Goal: Task Accomplishment & Management: Use online tool/utility

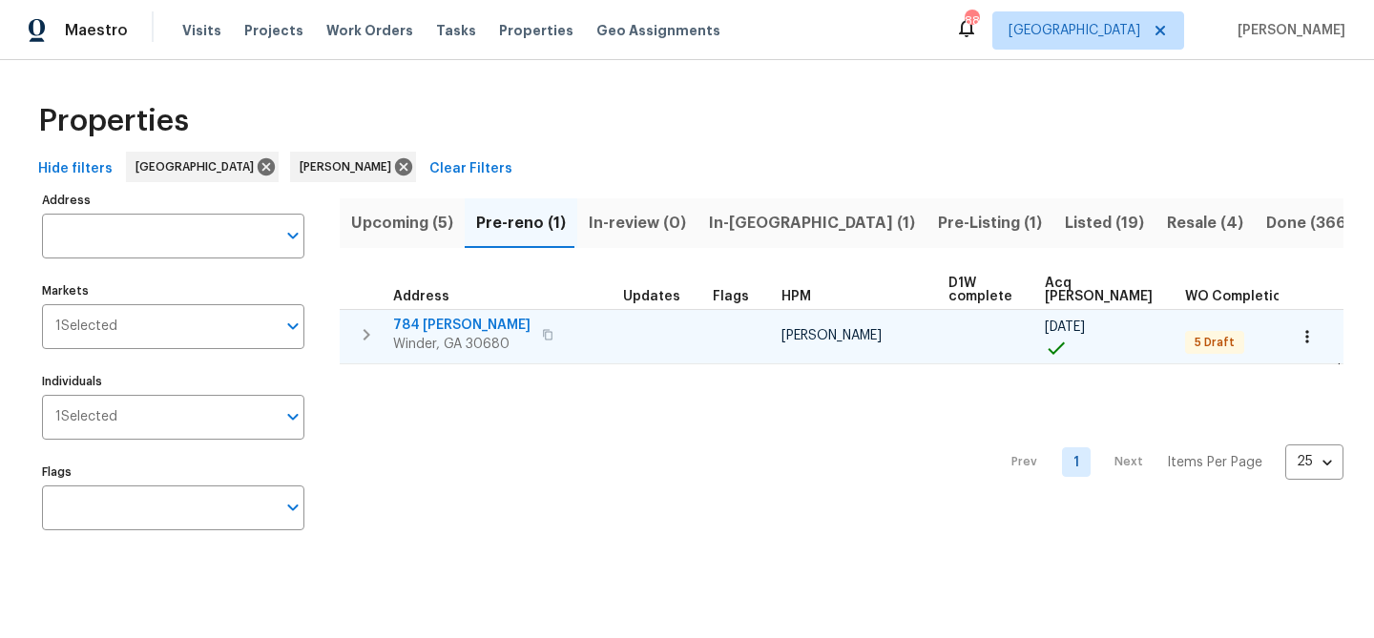
click at [458, 312] on td "784 Morris Ln Winder, GA 30680" at bounding box center [478, 335] width 276 height 50
click at [454, 326] on span "784 [PERSON_NAME]" at bounding box center [461, 325] width 137 height 19
click at [421, 317] on span "784 [PERSON_NAME]" at bounding box center [461, 325] width 137 height 19
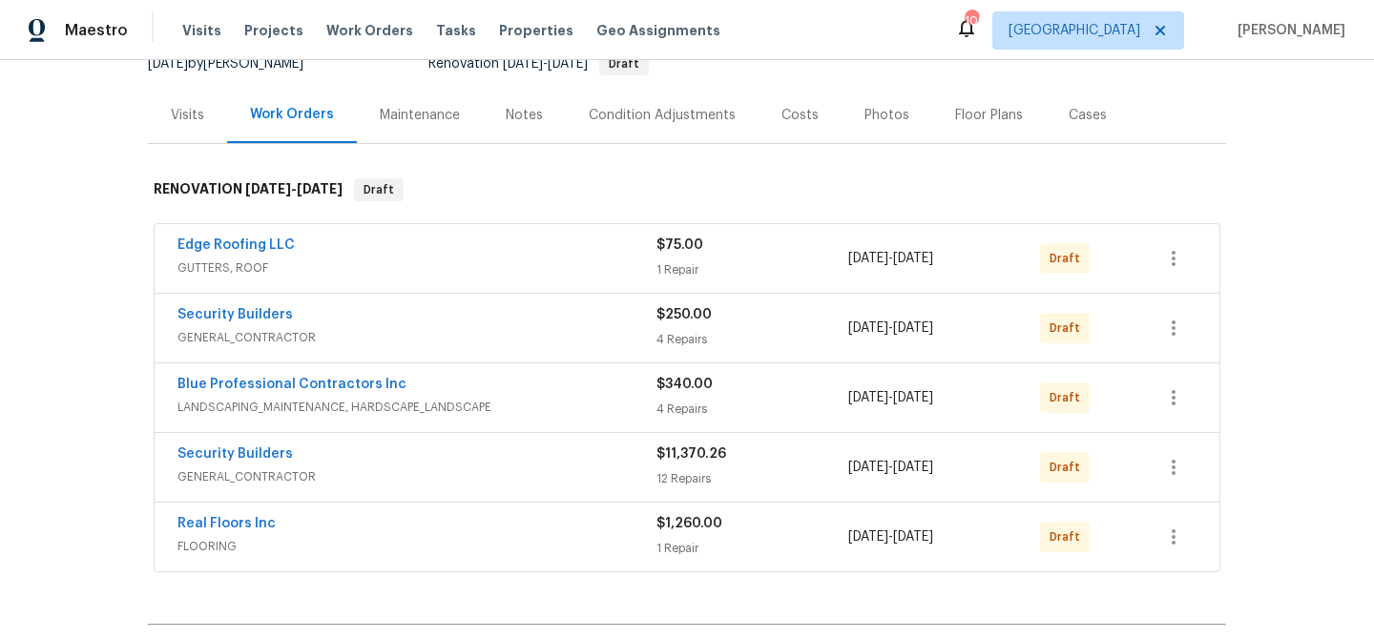
scroll to position [219, 0]
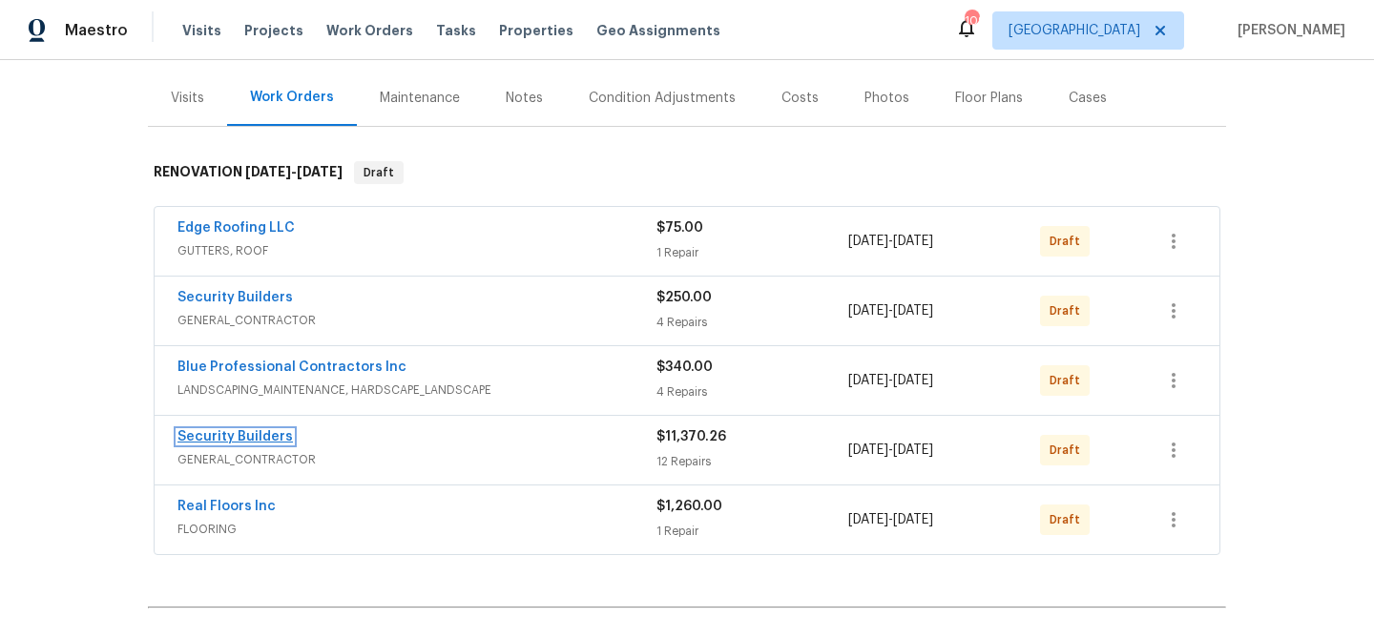
click at [237, 442] on link "Security Builders" at bounding box center [234, 436] width 115 height 13
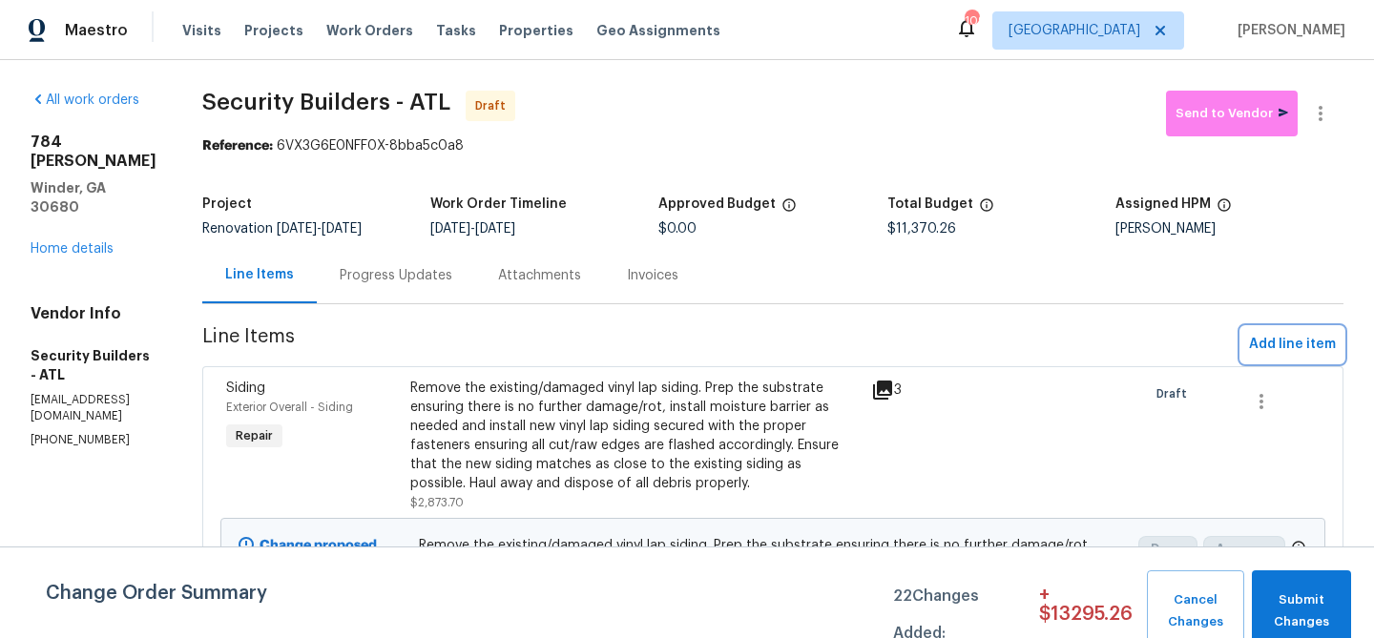
click at [1313, 343] on span "Add line item" at bounding box center [1292, 345] width 87 height 24
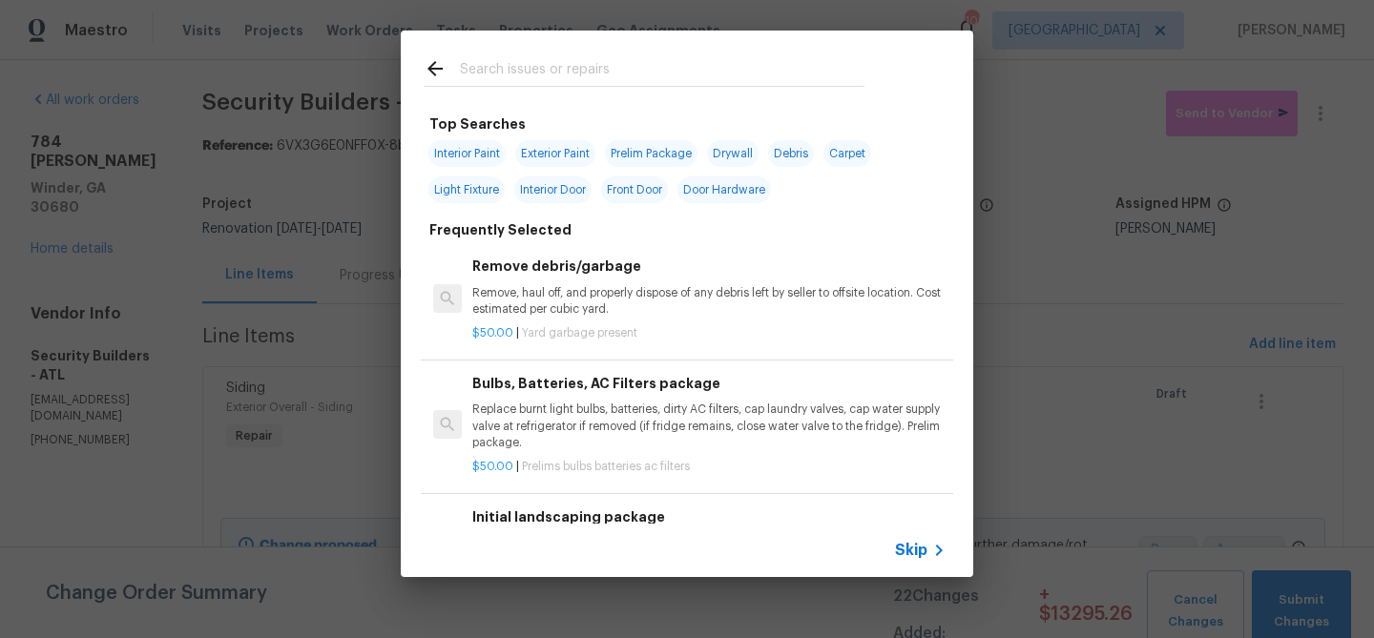
click at [549, 69] on input "text" at bounding box center [662, 71] width 404 height 29
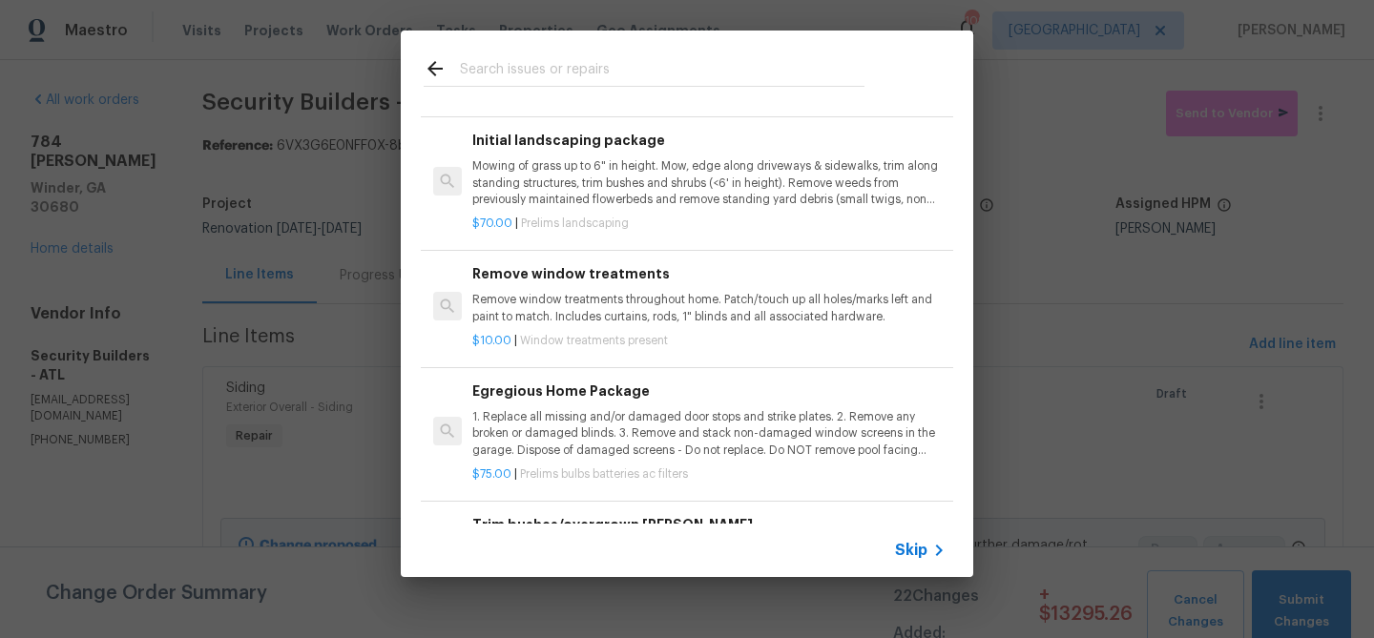
scroll to position [385, 0]
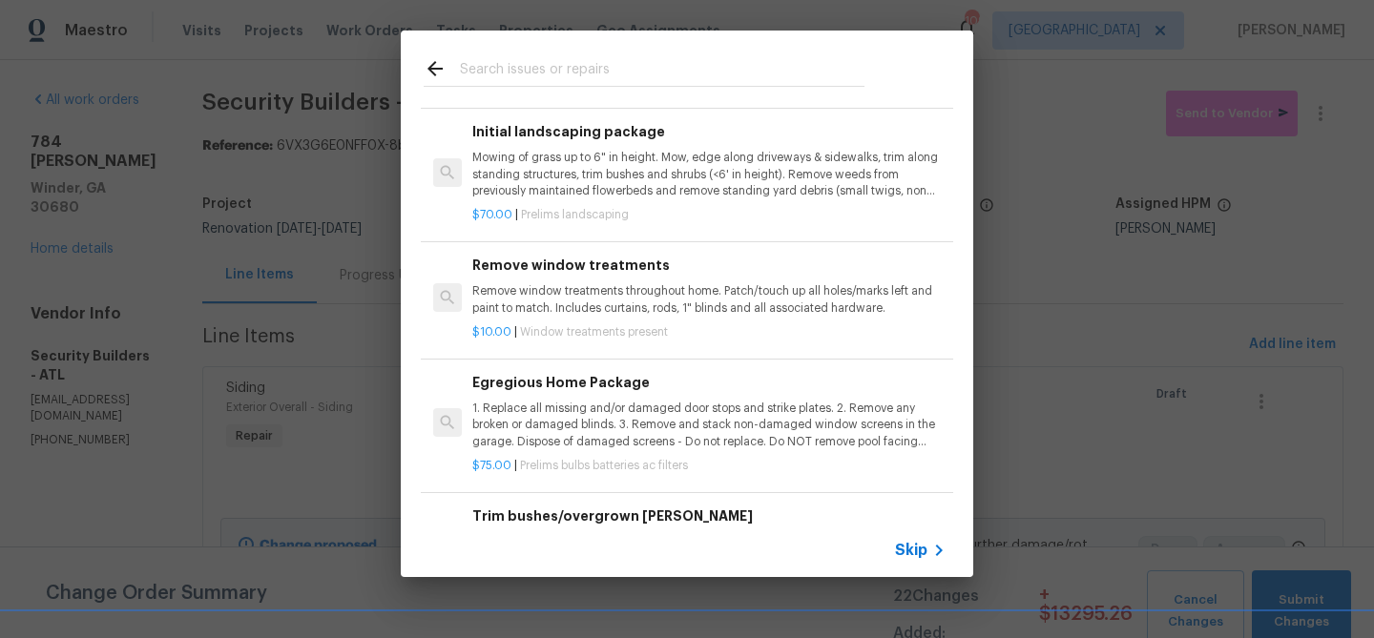
click at [578, 428] on p "1. Replace all missing and/or damaged door stops and strike plates. 2. Remove a…" at bounding box center [708, 425] width 473 height 49
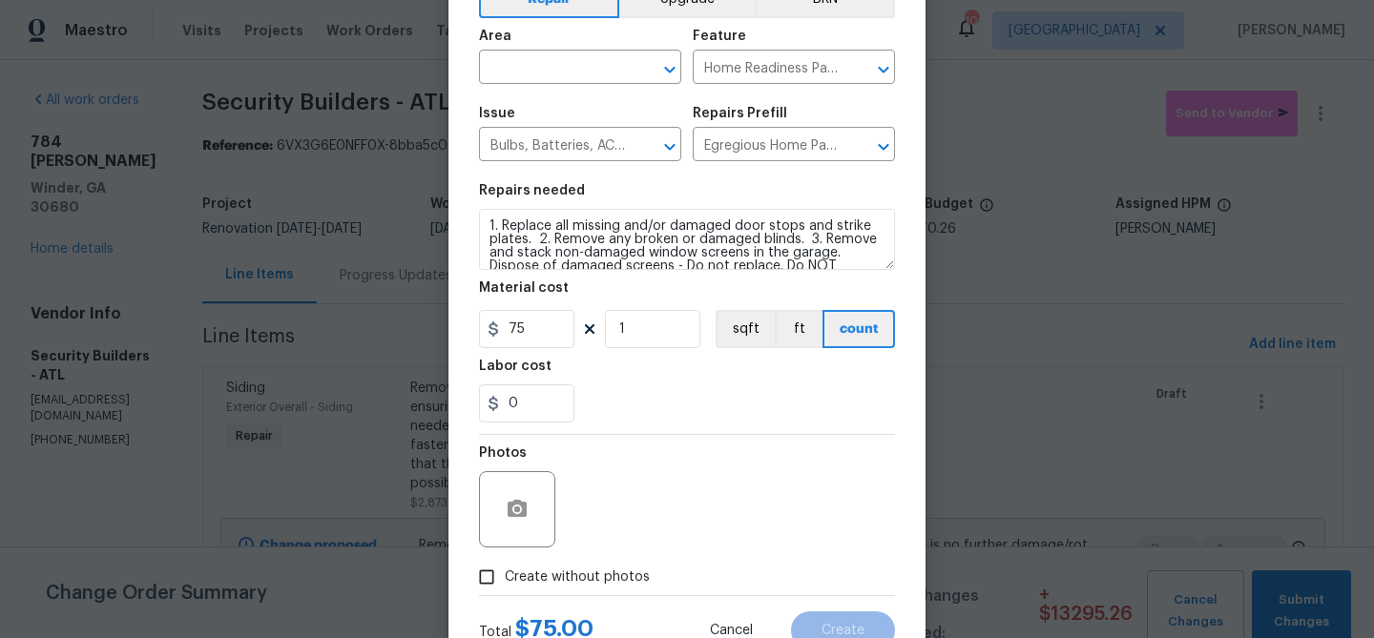
scroll to position [89, 0]
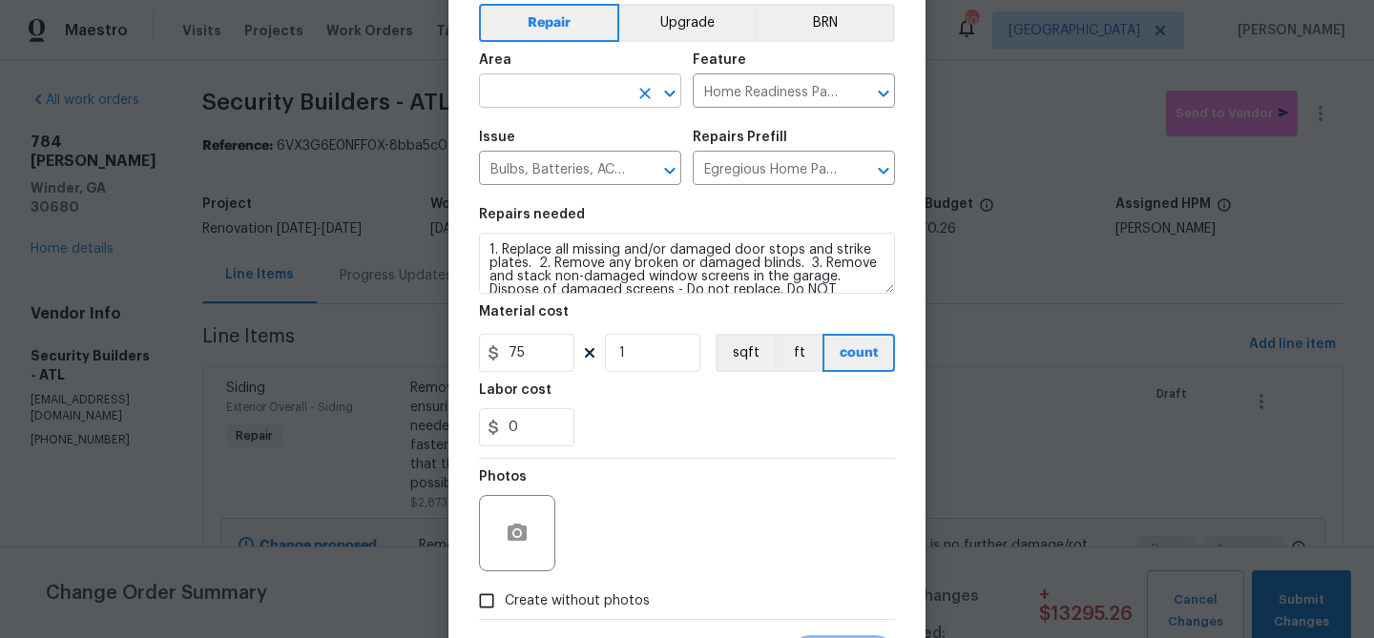
click at [540, 93] on input "text" at bounding box center [553, 93] width 149 height 30
click at [544, 159] on li "Interior Overall" at bounding box center [580, 167] width 202 height 31
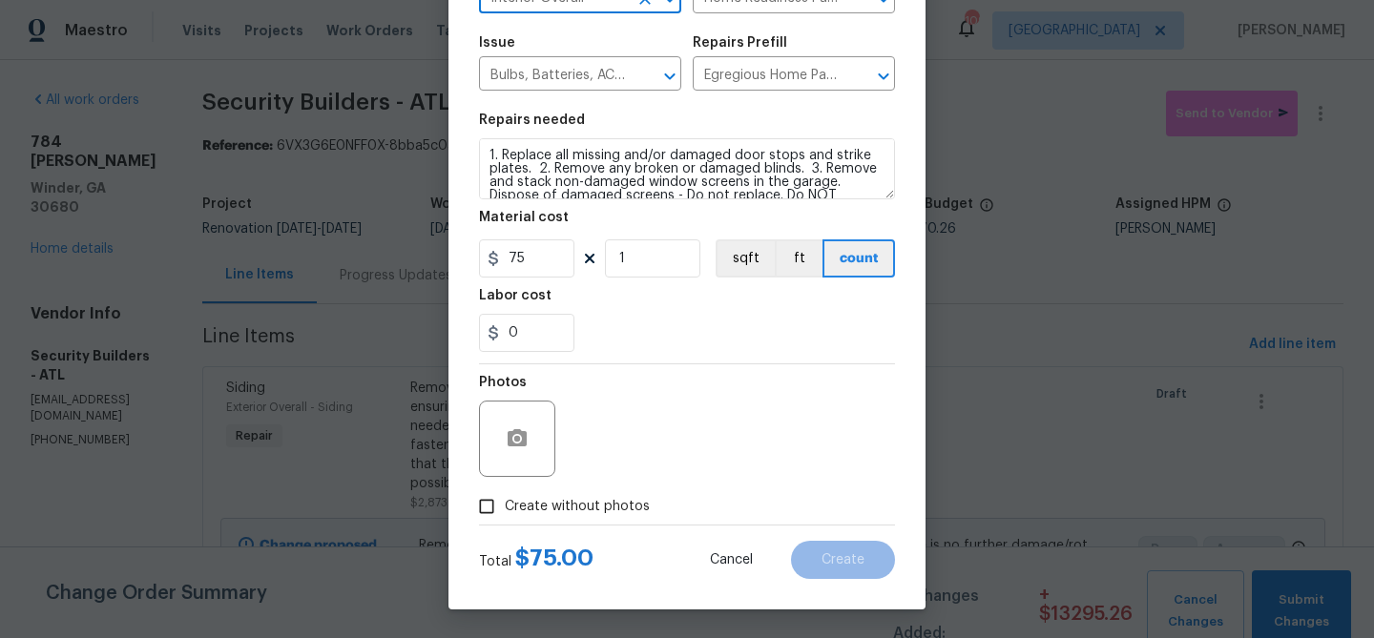
type input "Interior Overall"
click at [597, 504] on span "Create without photos" at bounding box center [577, 507] width 145 height 20
click at [505, 504] on input "Create without photos" at bounding box center [486, 506] width 36 height 36
checkbox input "true"
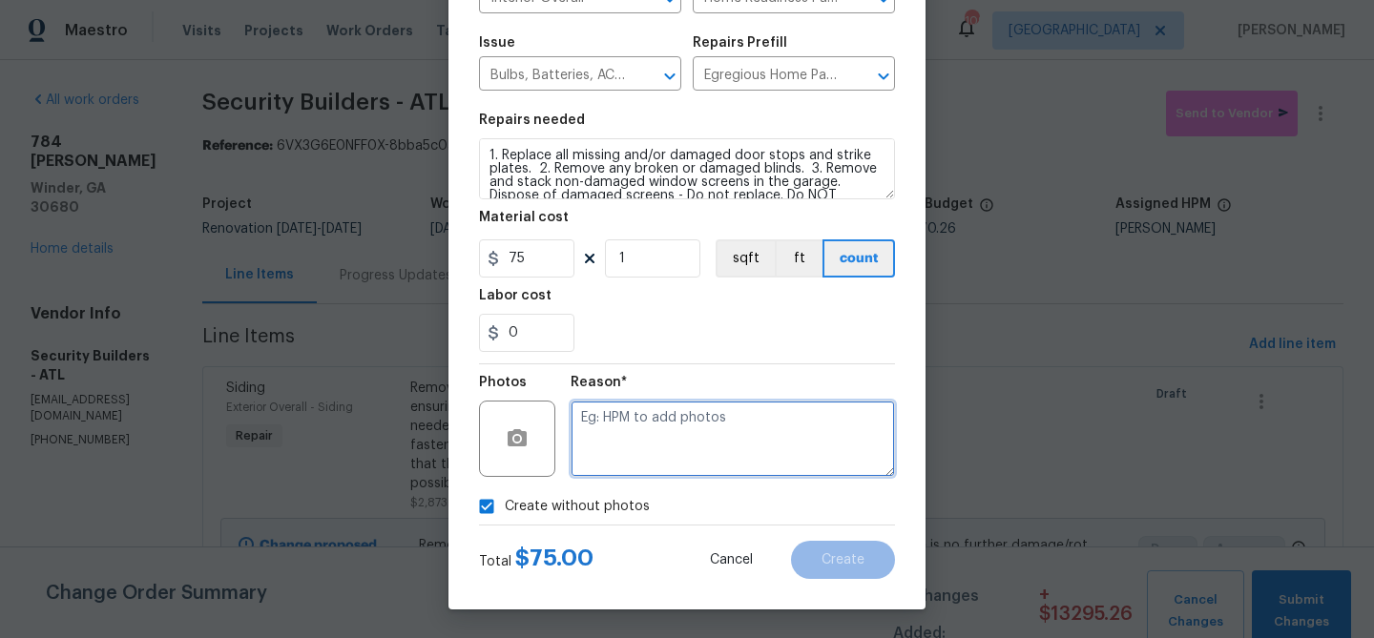
click at [642, 458] on textarea at bounding box center [732, 439] width 324 height 76
type textarea "bulbs"
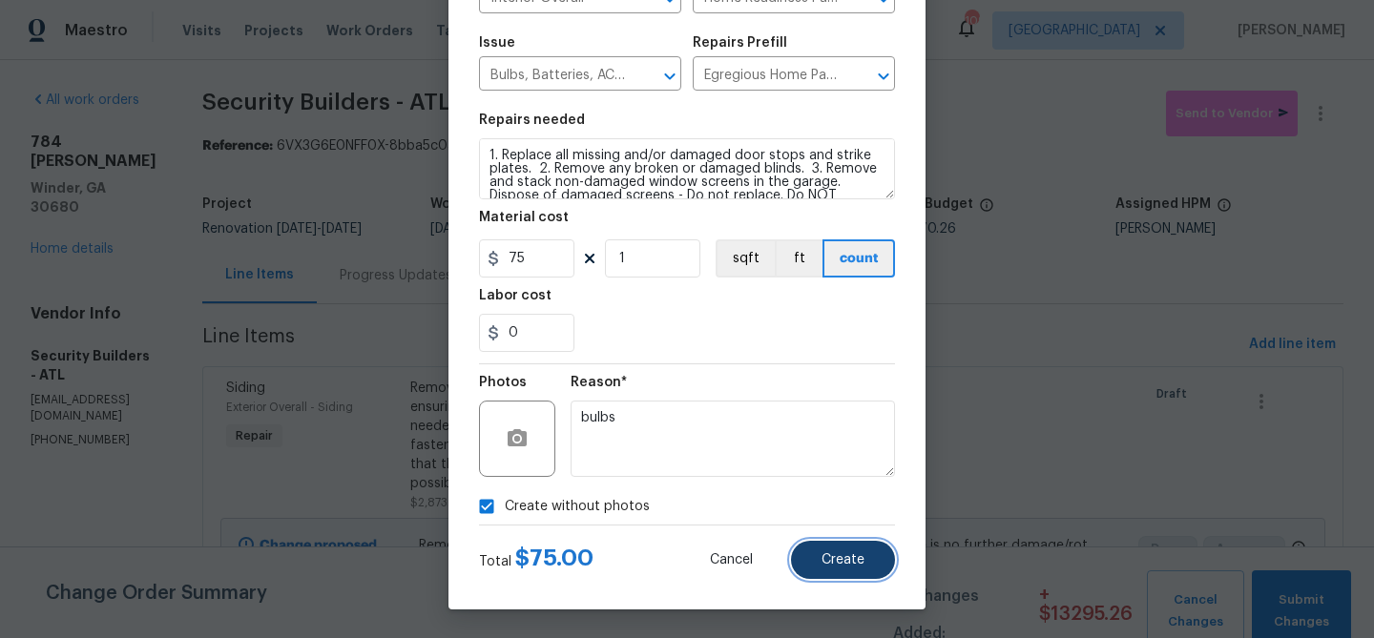
click at [859, 567] on button "Create" at bounding box center [843, 560] width 104 height 38
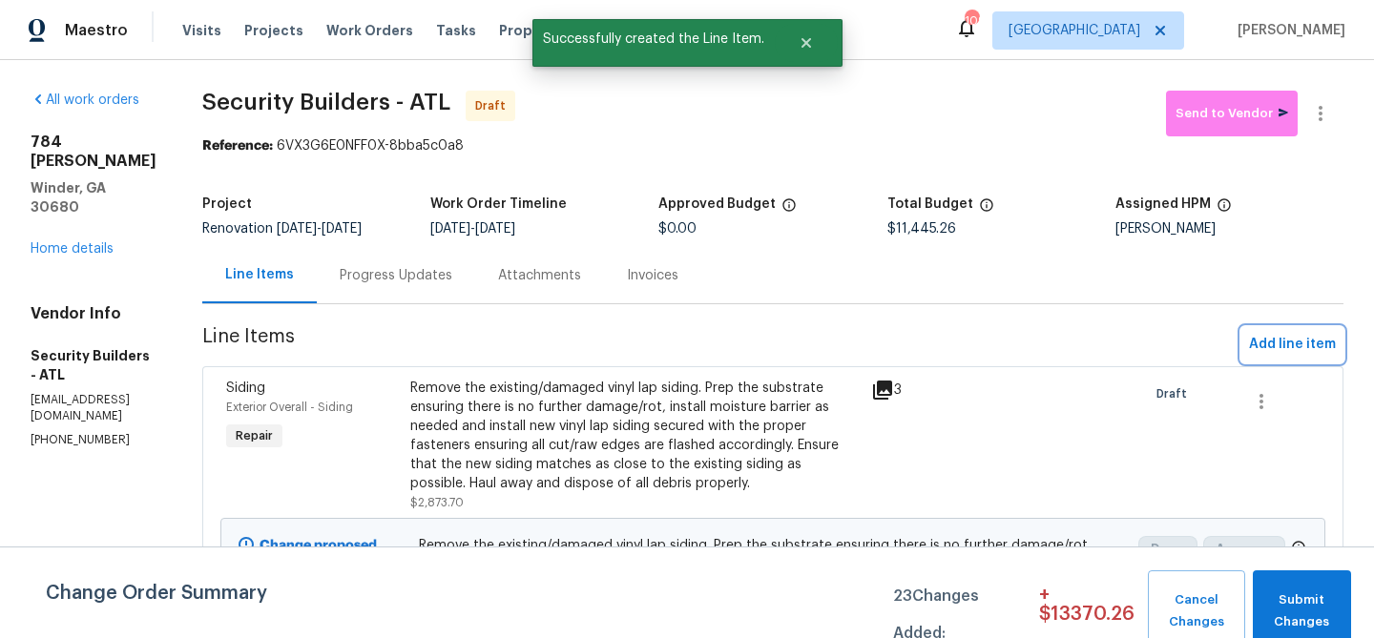
click at [1293, 347] on span "Add line item" at bounding box center [1292, 345] width 87 height 24
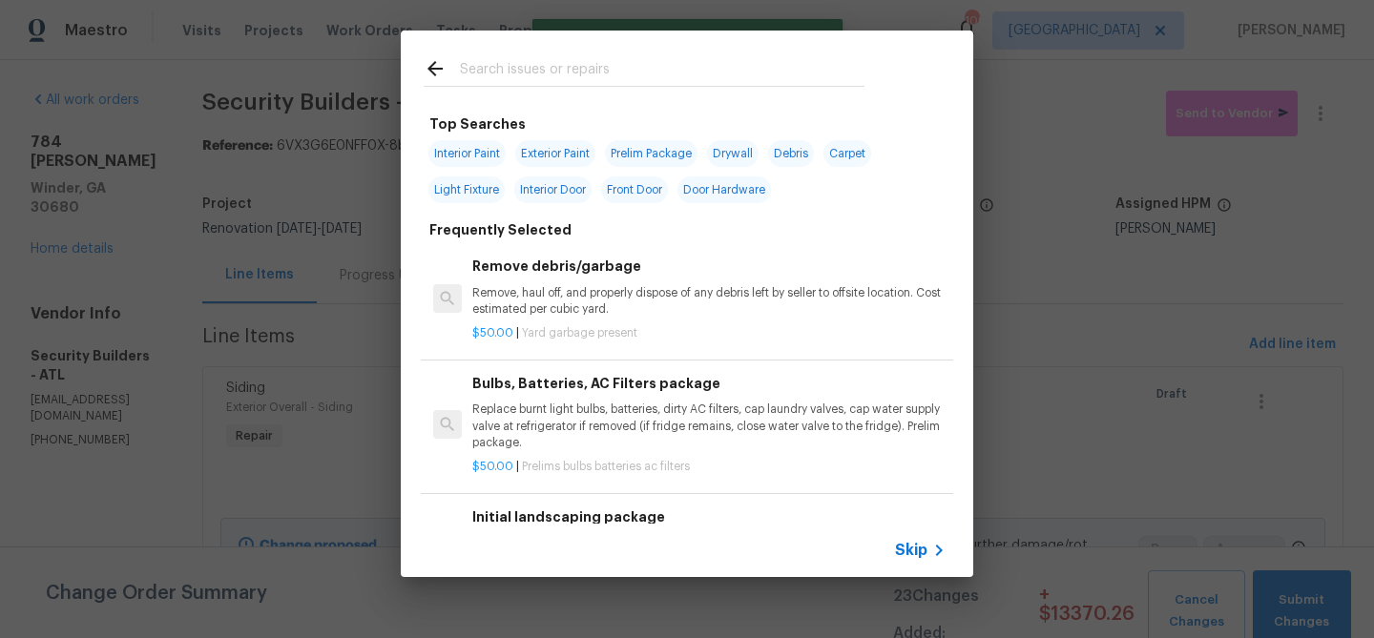
click at [574, 69] on input "text" at bounding box center [662, 71] width 404 height 29
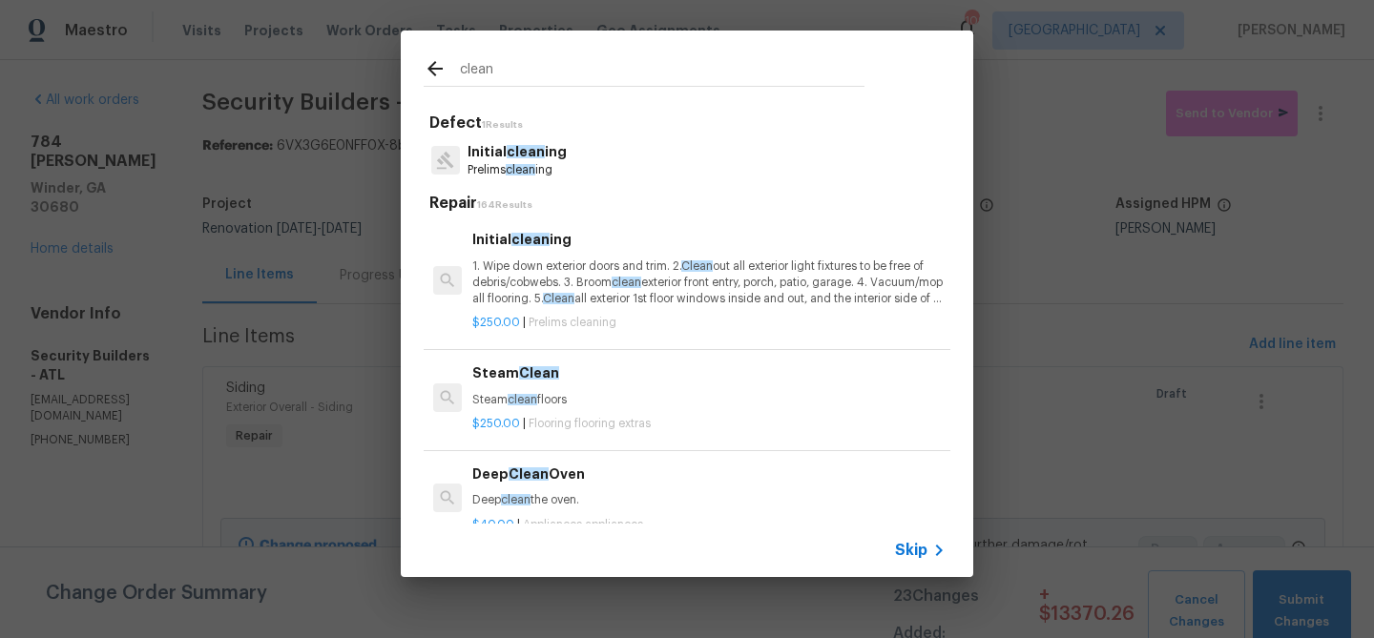
type input "clean"
click at [589, 265] on p "1. Wipe down exterior doors and trim. 2. Clean out all exterior light fixtures …" at bounding box center [708, 283] width 473 height 49
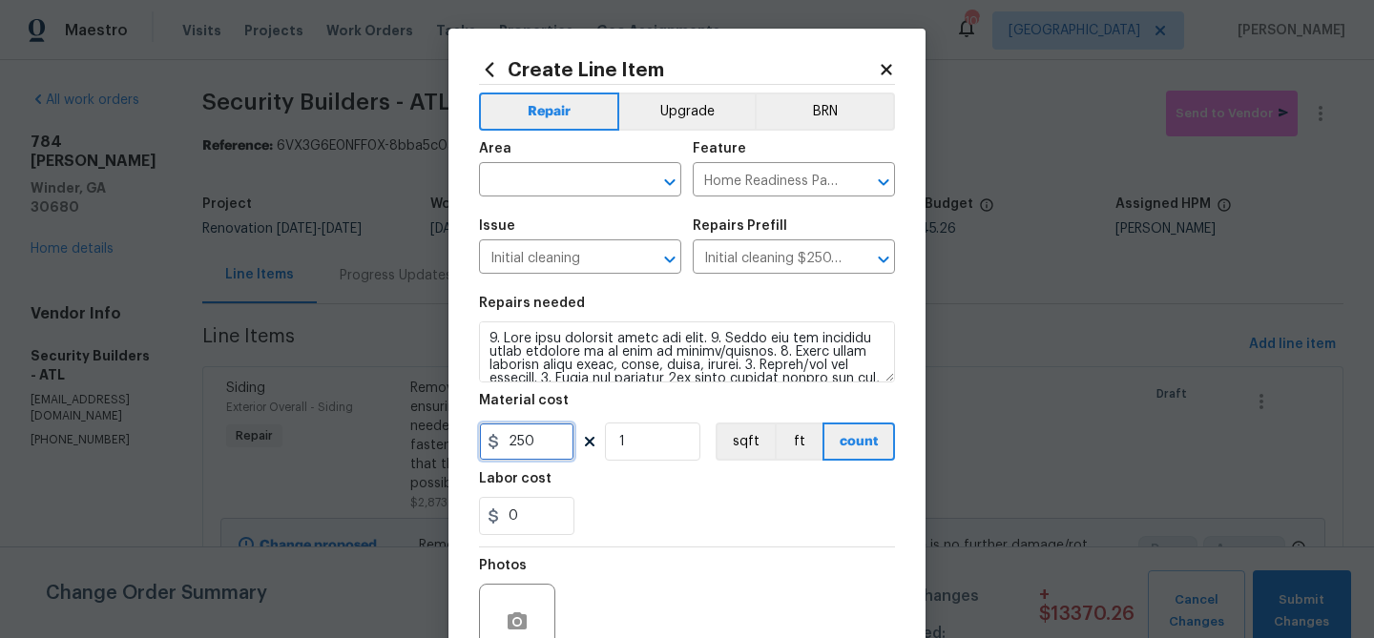
click at [530, 438] on input "250" at bounding box center [526, 442] width 95 height 38
type input "275"
click at [655, 498] on div "0" at bounding box center [687, 516] width 416 height 38
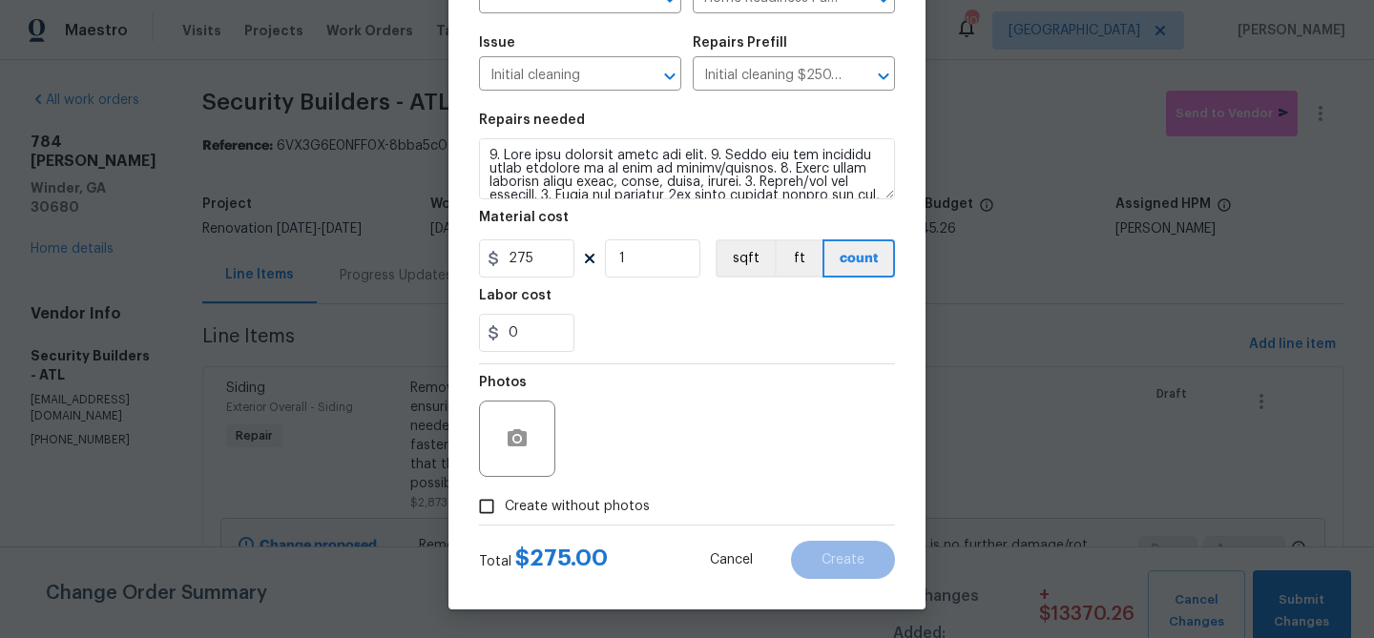
click at [581, 500] on span "Create without photos" at bounding box center [577, 507] width 145 height 20
click at [505, 500] on input "Create without photos" at bounding box center [486, 506] width 36 height 36
checkbox input "true"
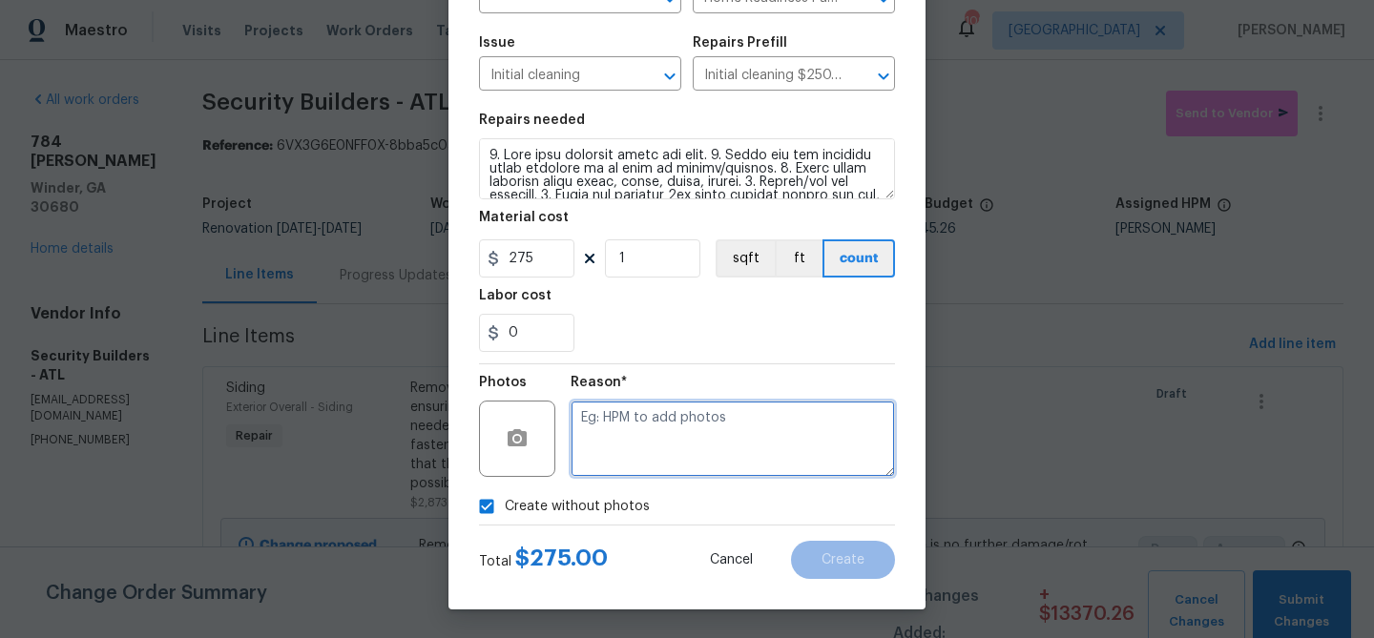
click at [610, 455] on textarea at bounding box center [732, 439] width 324 height 76
click at [706, 419] on textarea "clean" at bounding box center [732, 439] width 324 height 76
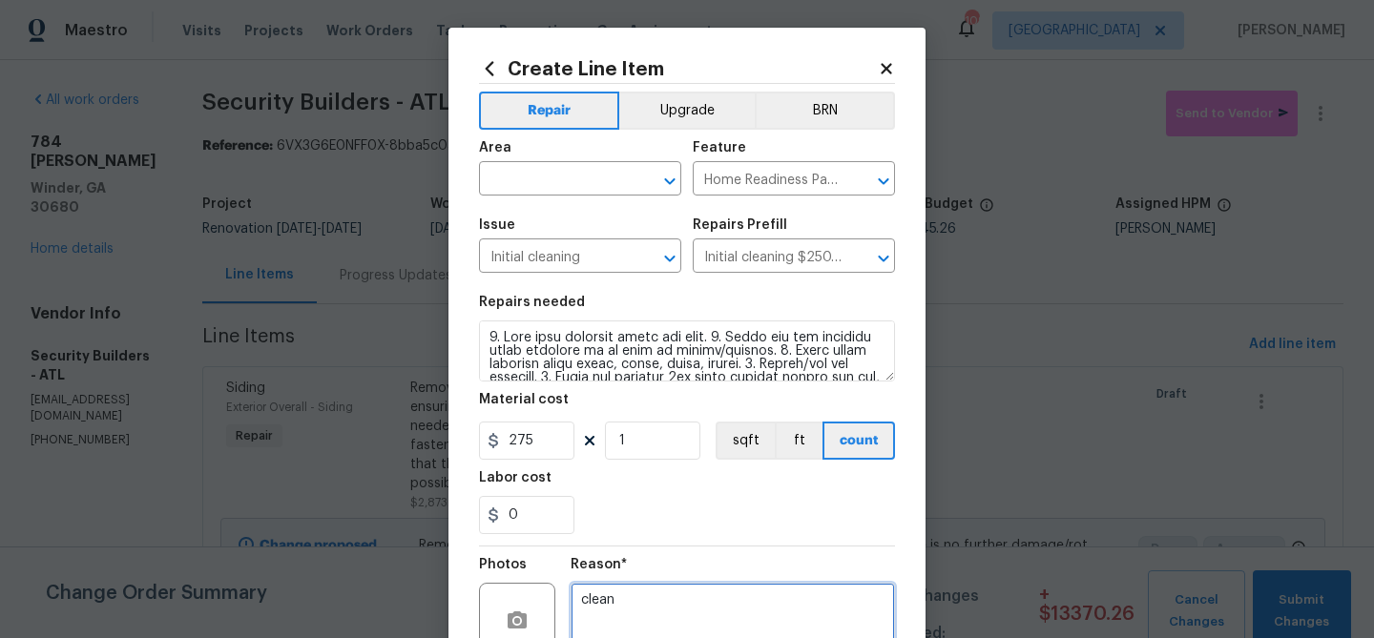
scroll to position [0, 0]
type textarea "clean"
click at [552, 176] on input "text" at bounding box center [553, 182] width 149 height 30
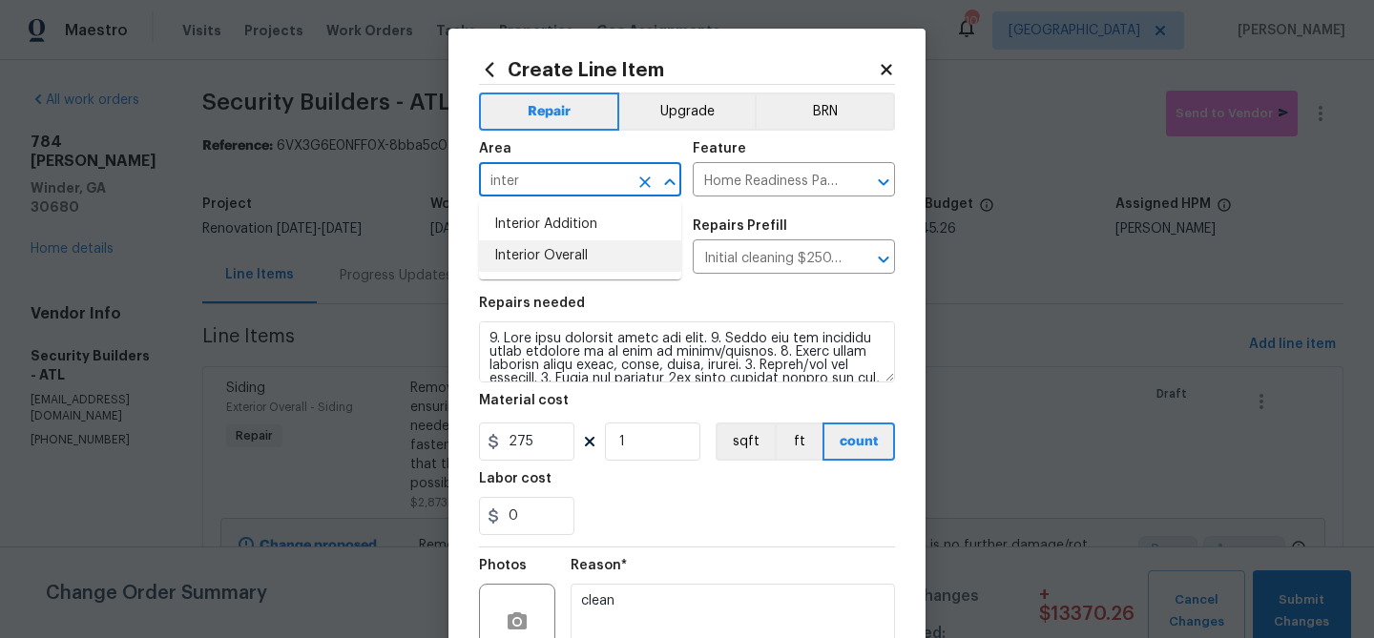
click at [569, 254] on li "Interior Overall" at bounding box center [580, 255] width 202 height 31
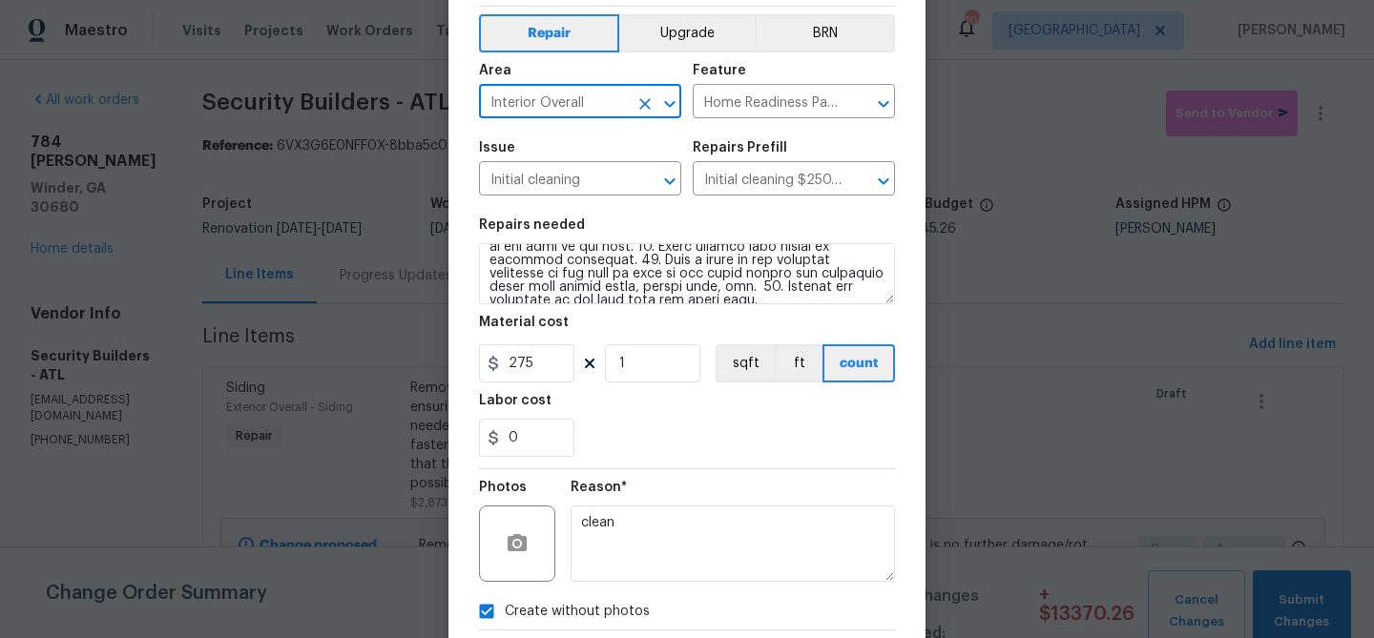
scroll to position [184, 0]
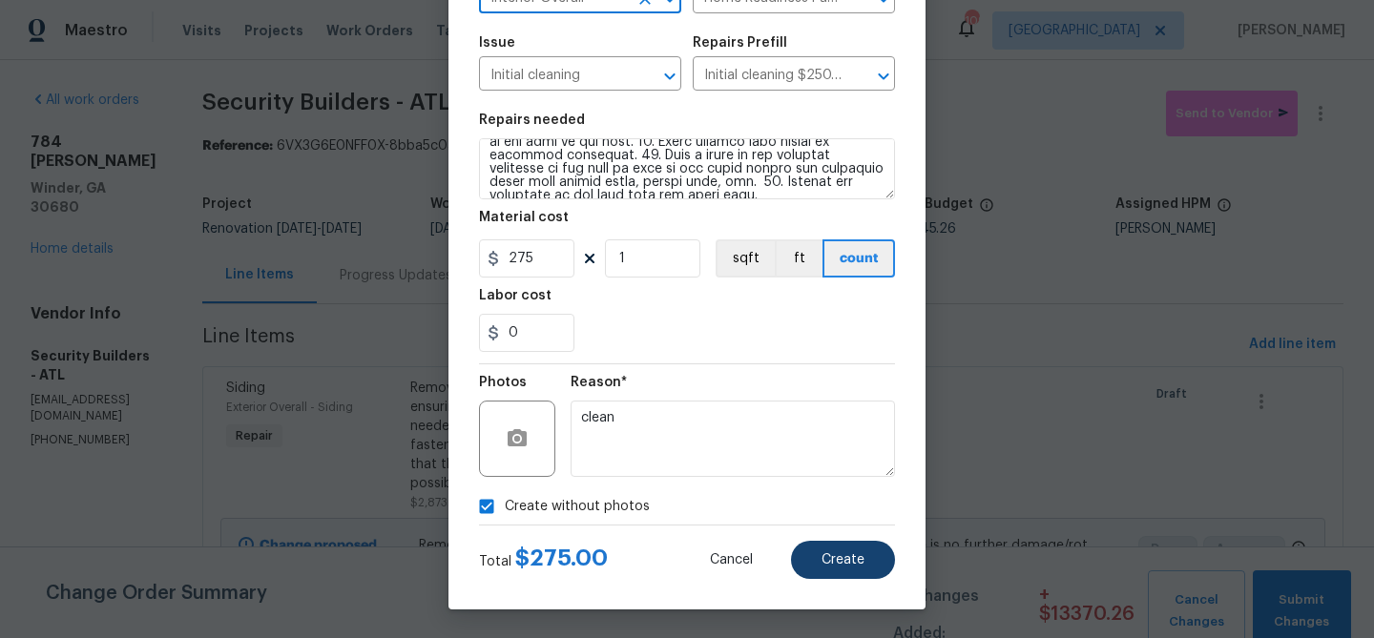
type input "Interior Overall"
click at [836, 565] on span "Create" at bounding box center [842, 560] width 43 height 14
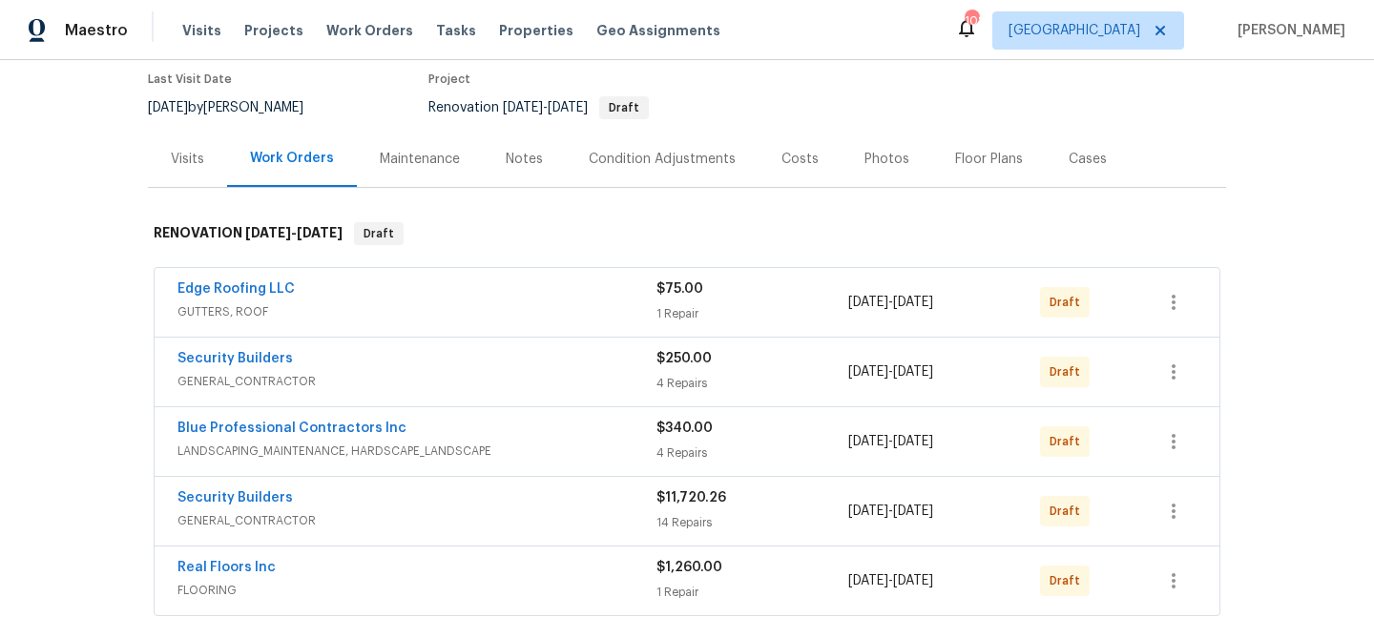
scroll to position [198, 0]
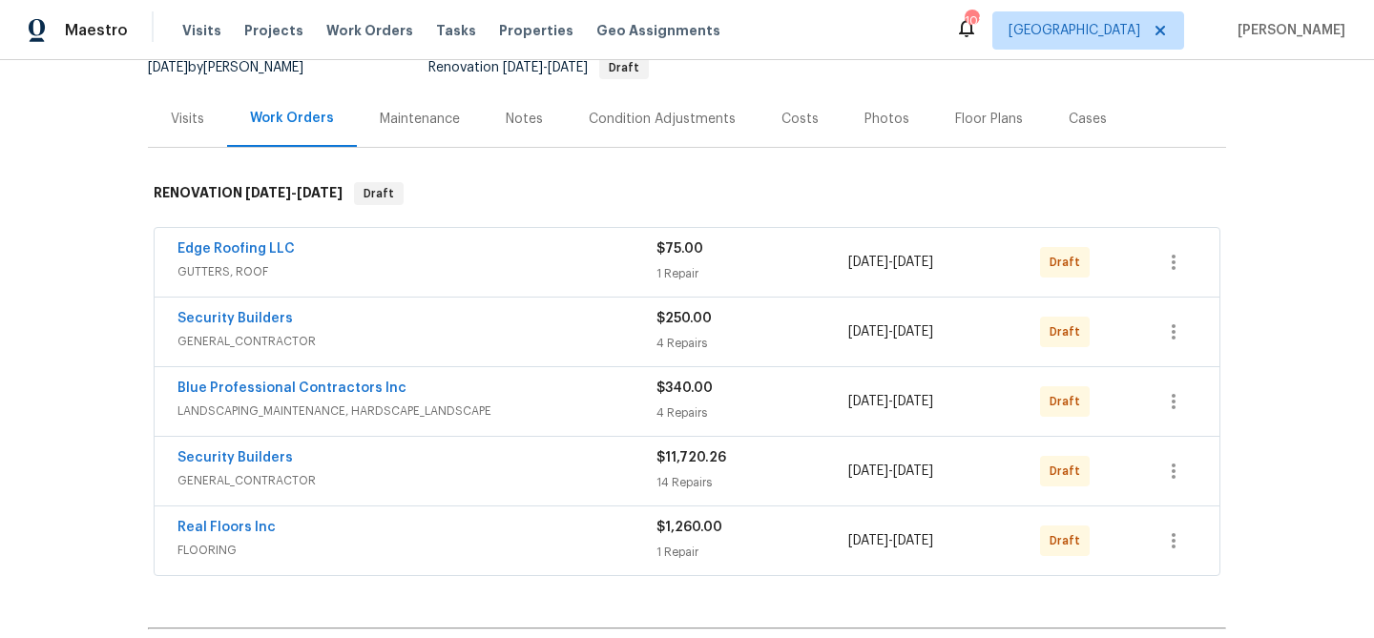
click at [524, 112] on div "Notes" at bounding box center [524, 119] width 37 height 19
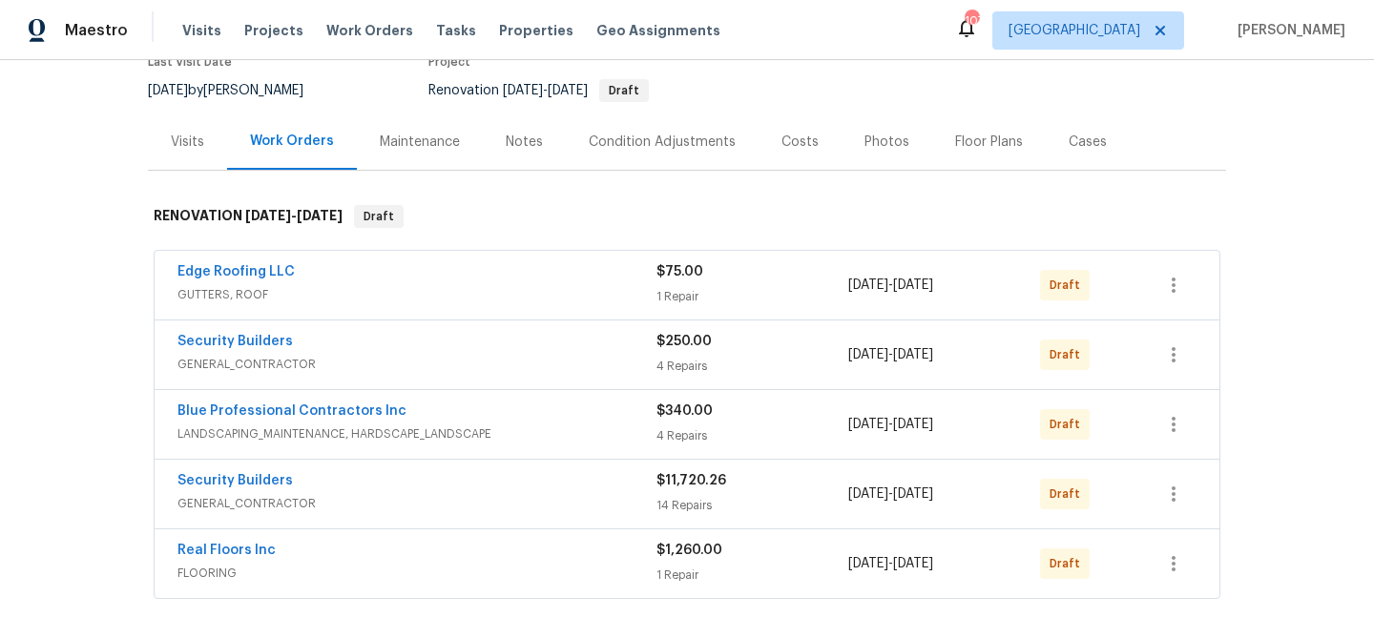
scroll to position [194, 0]
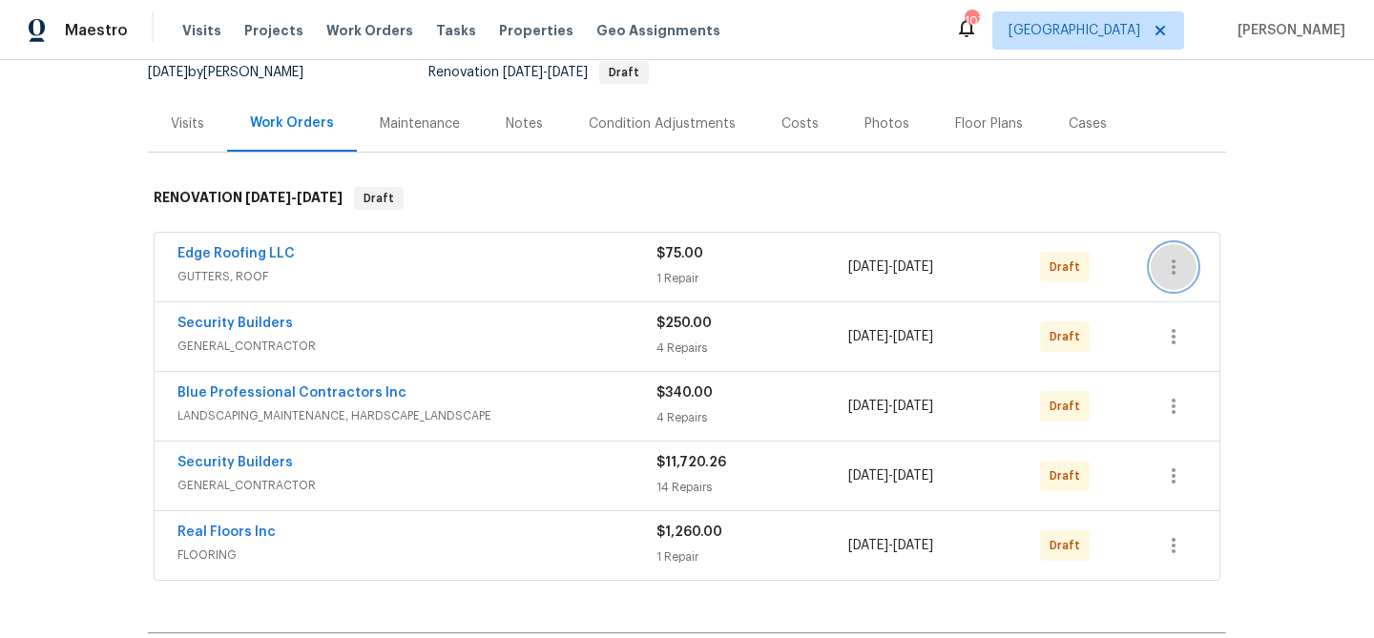
click at [1171, 275] on icon "button" at bounding box center [1173, 267] width 23 height 23
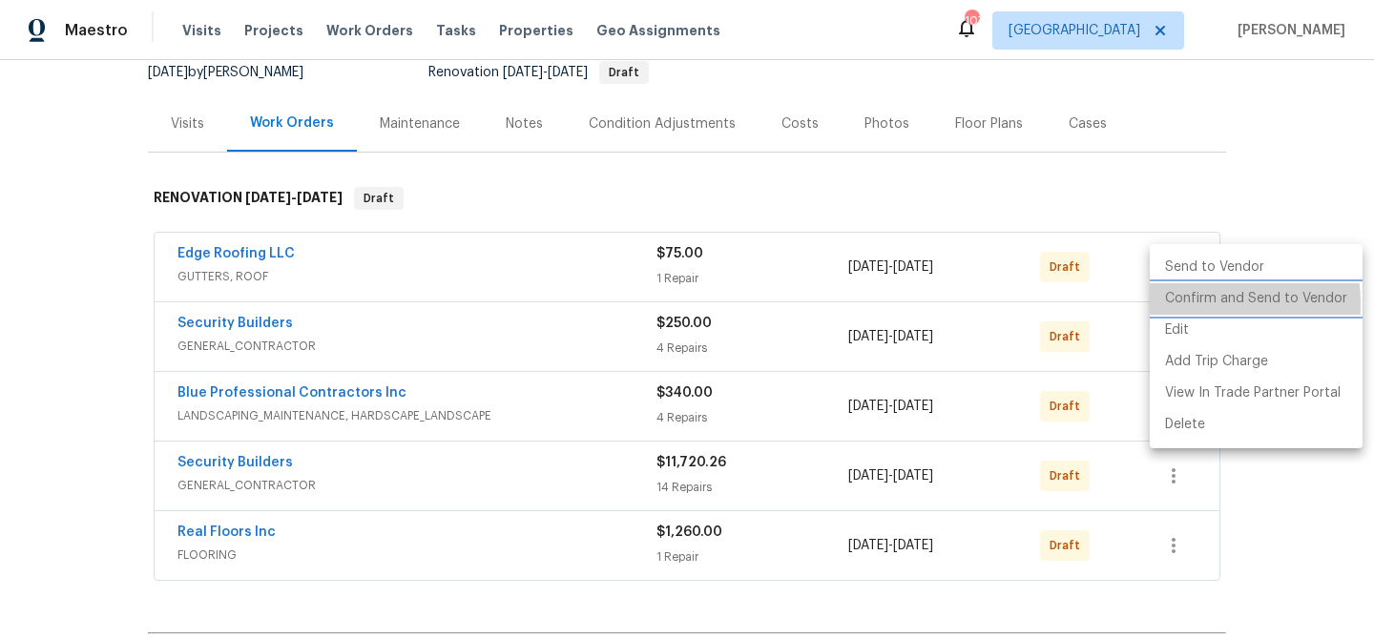
click at [1177, 304] on li "Confirm and Send to Vendor" at bounding box center [1256, 298] width 213 height 31
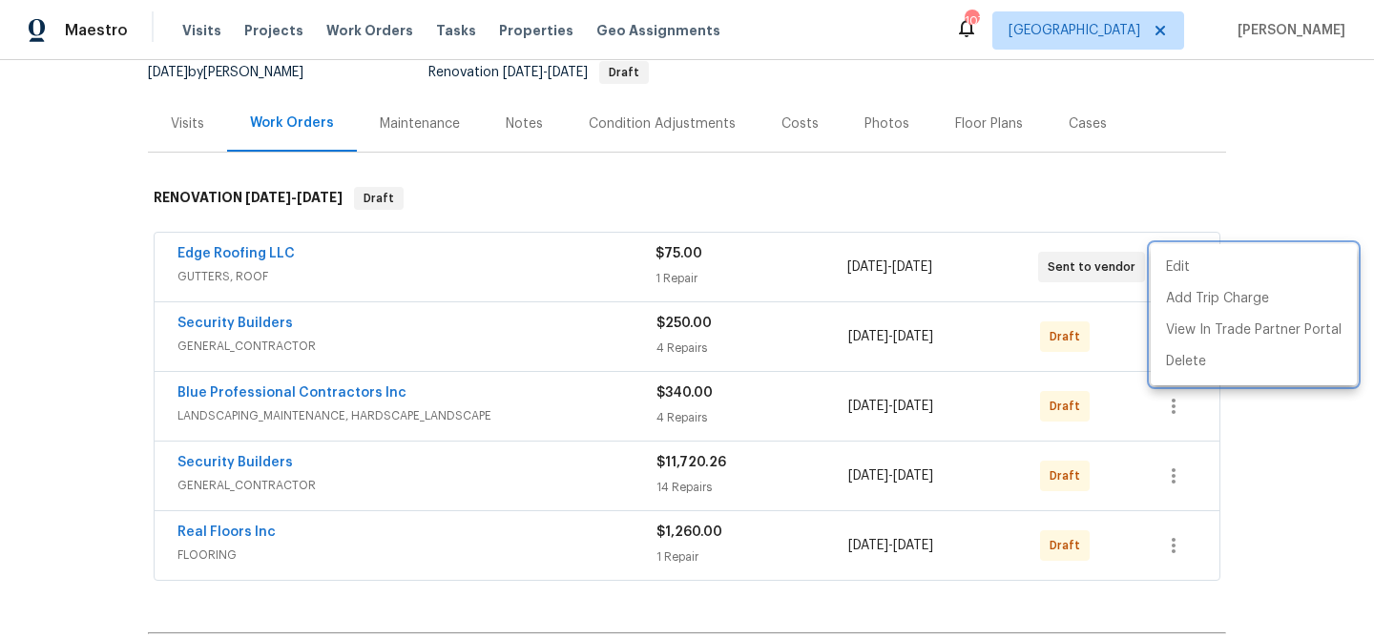
click at [1118, 332] on div at bounding box center [687, 319] width 1374 height 638
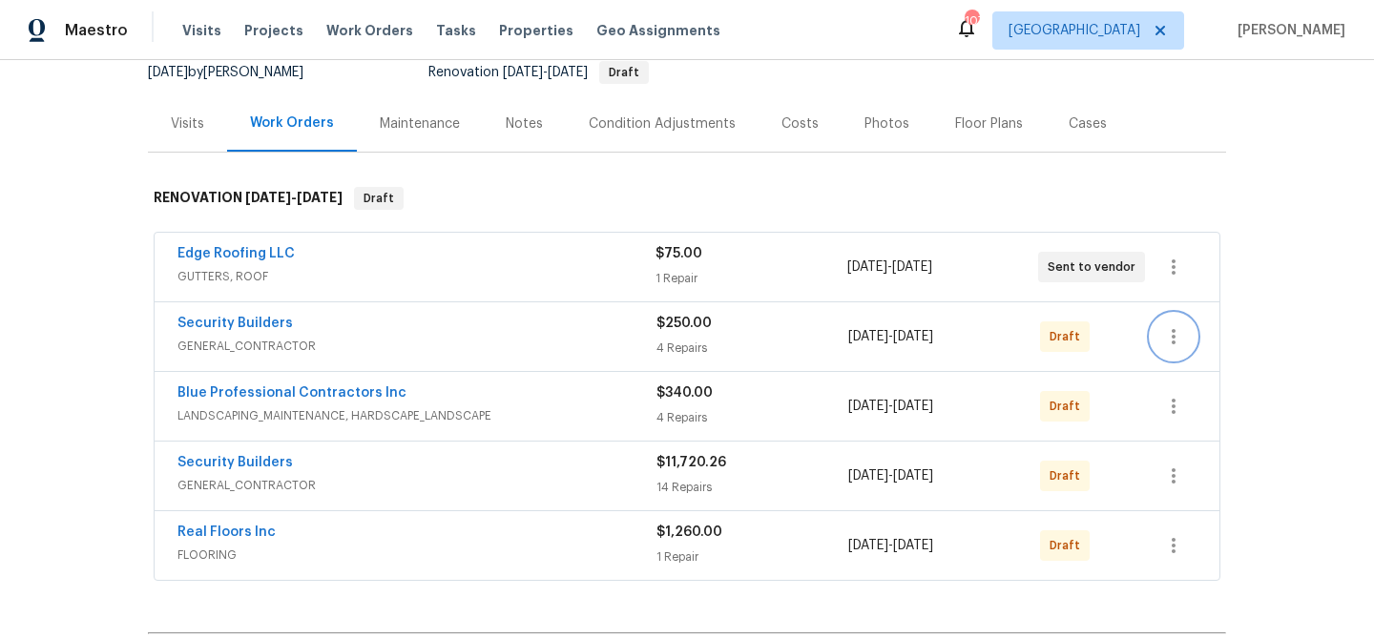
click at [1178, 338] on icon "button" at bounding box center [1173, 336] width 23 height 23
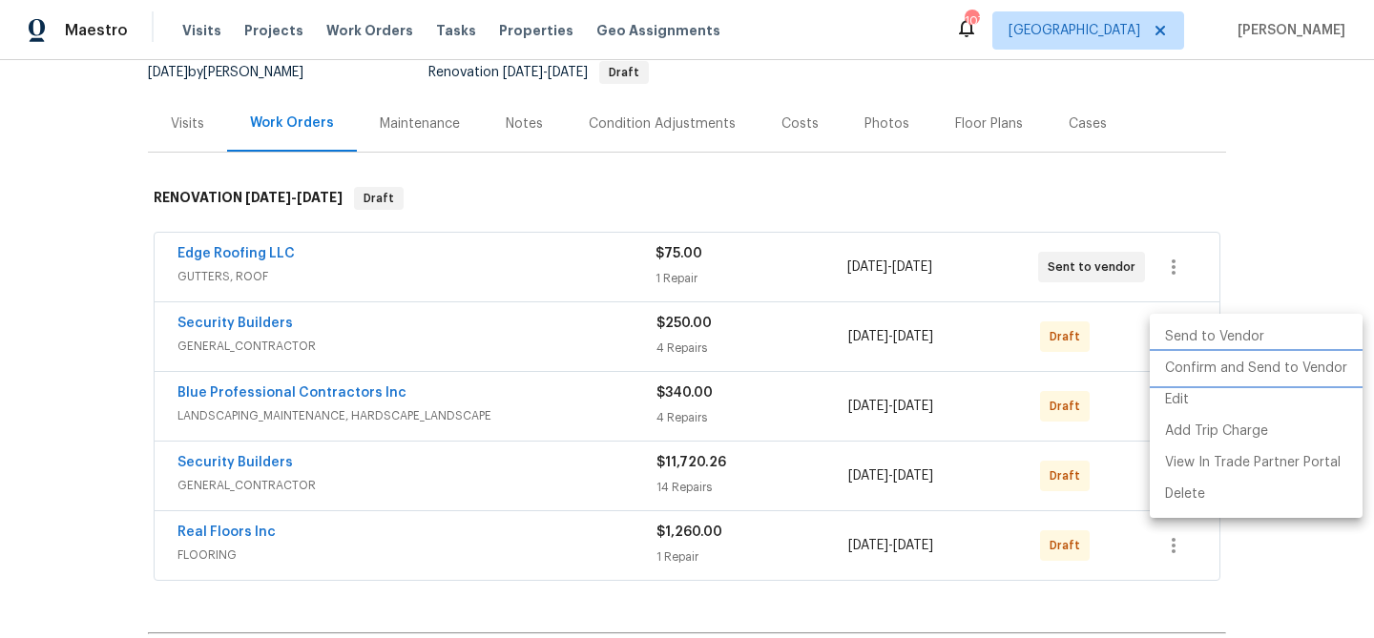
click at [1177, 366] on li "Confirm and Send to Vendor" at bounding box center [1256, 368] width 213 height 31
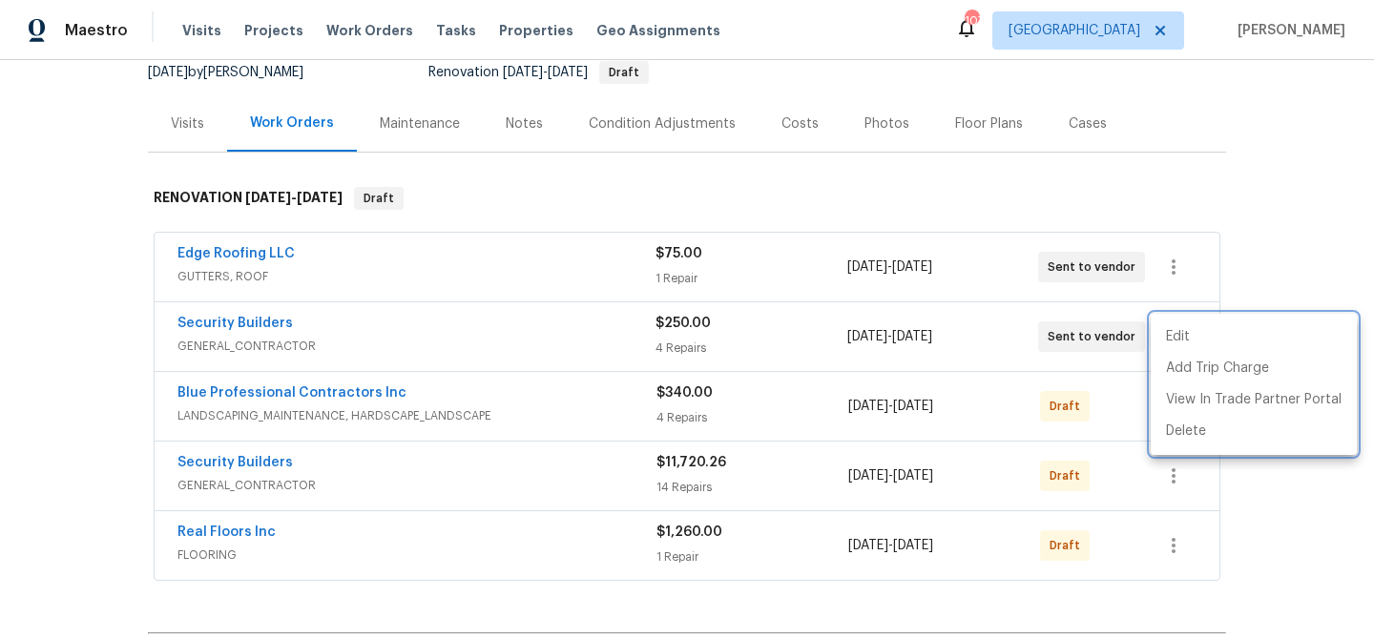
click at [1121, 398] on div at bounding box center [687, 319] width 1374 height 638
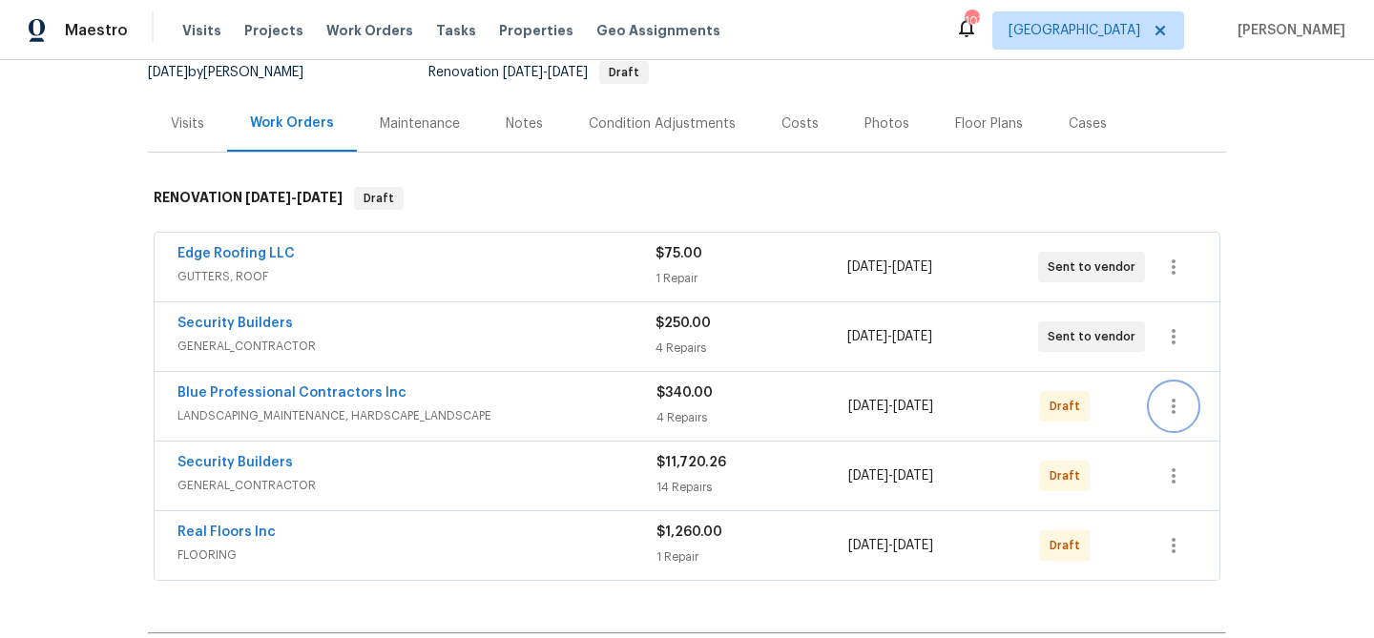
click at [1174, 401] on icon "button" at bounding box center [1173, 406] width 4 height 15
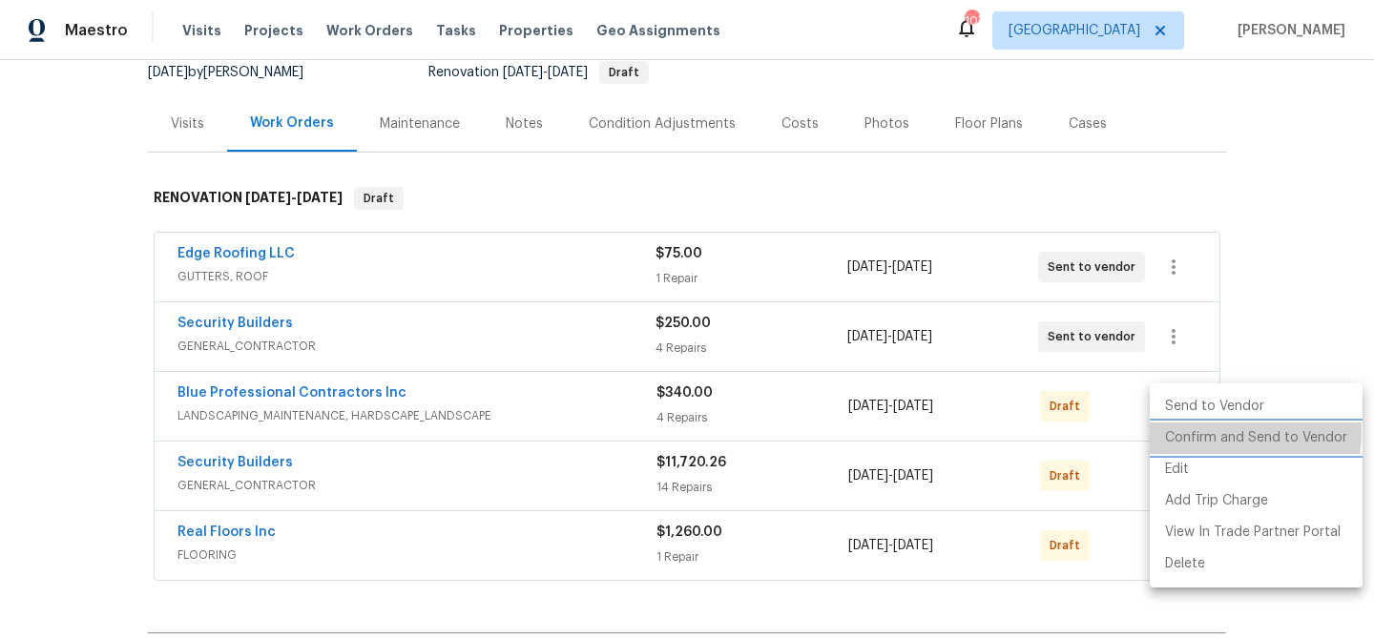
click at [1183, 430] on li "Confirm and Send to Vendor" at bounding box center [1256, 438] width 213 height 31
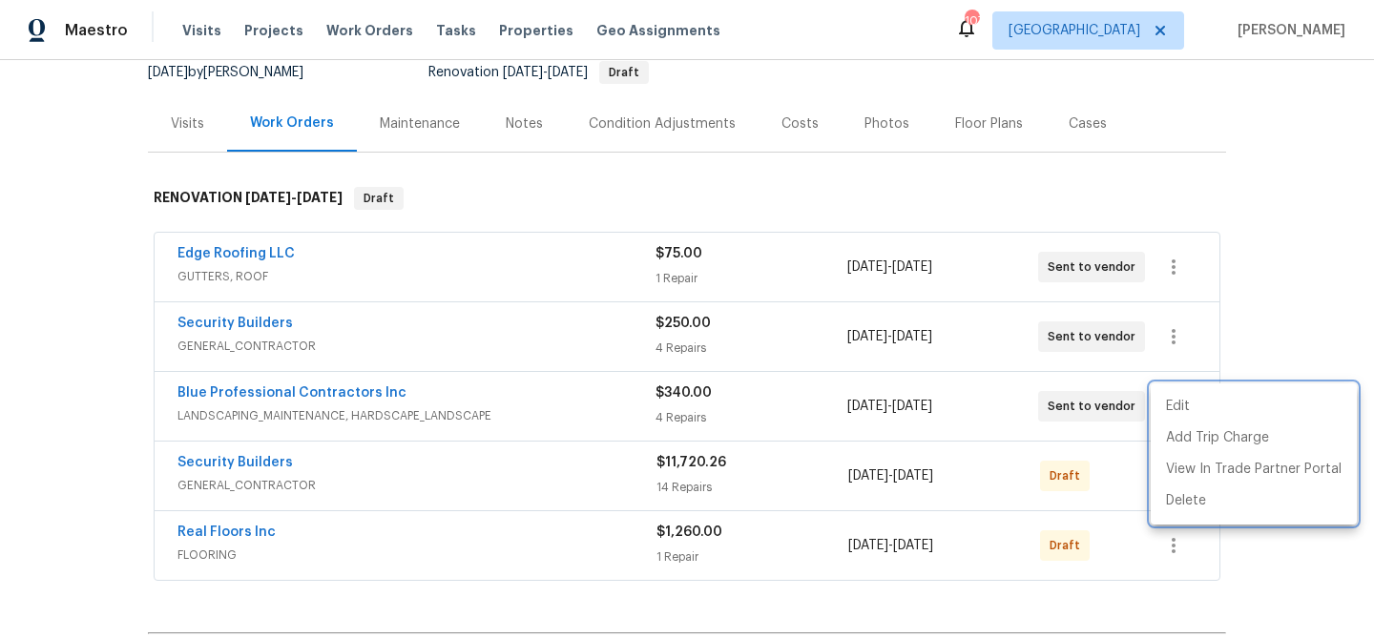
click at [1109, 480] on div at bounding box center [687, 319] width 1374 height 638
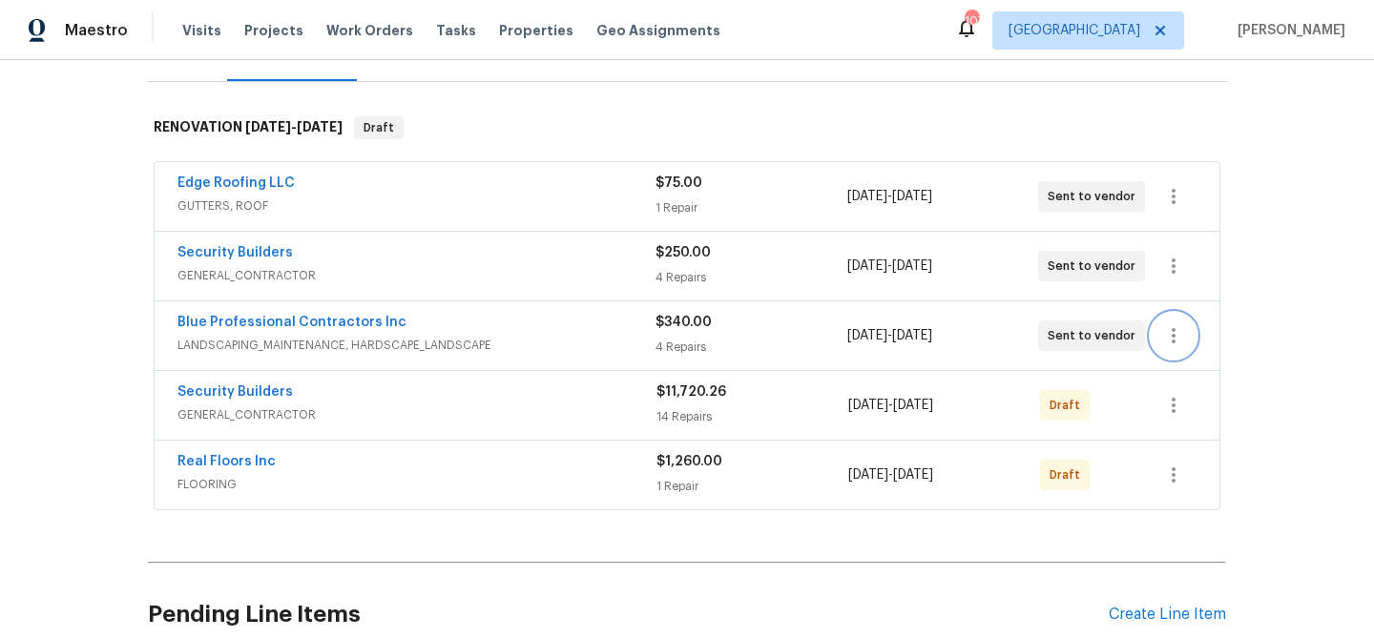
scroll to position [277, 0]
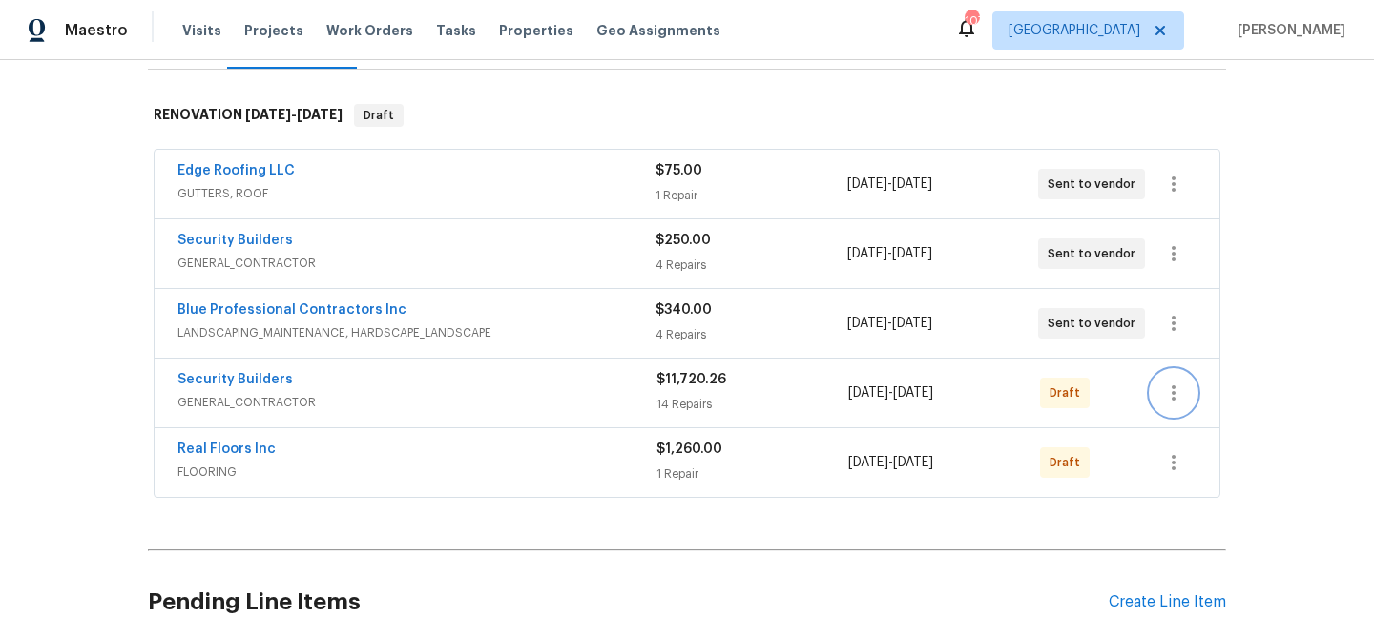
click at [1165, 398] on icon "button" at bounding box center [1173, 393] width 23 height 23
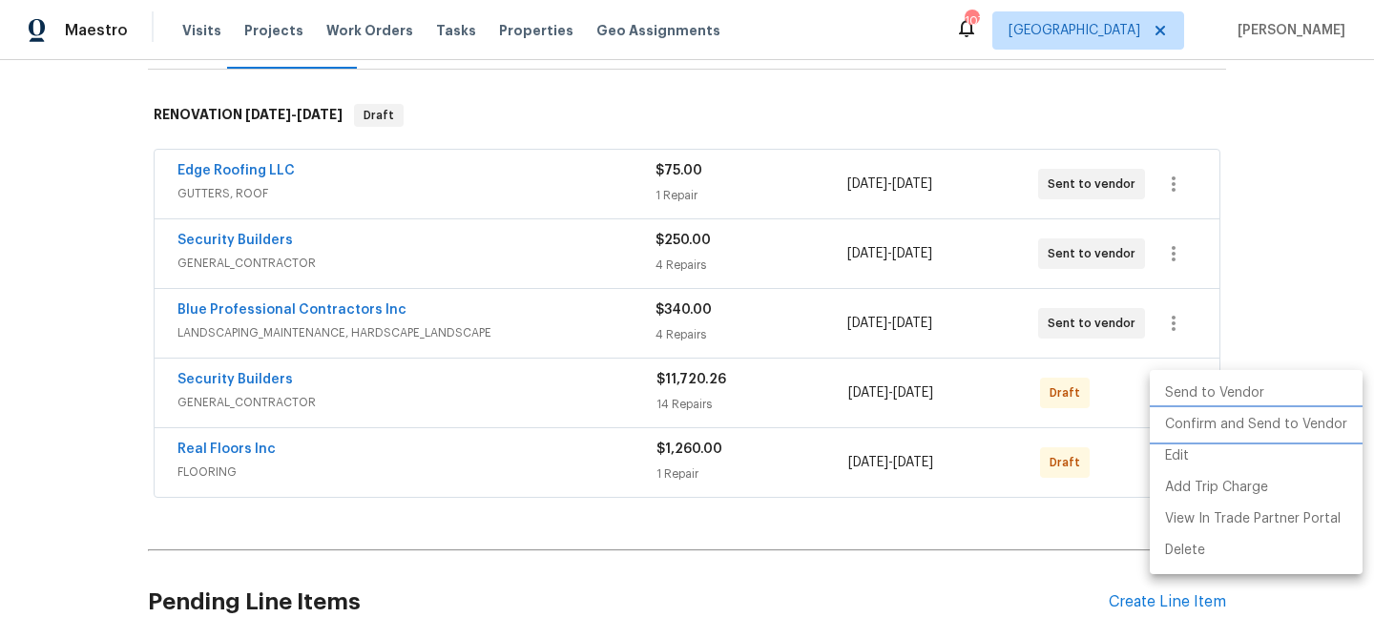
click at [1177, 424] on li "Confirm and Send to Vendor" at bounding box center [1256, 424] width 213 height 31
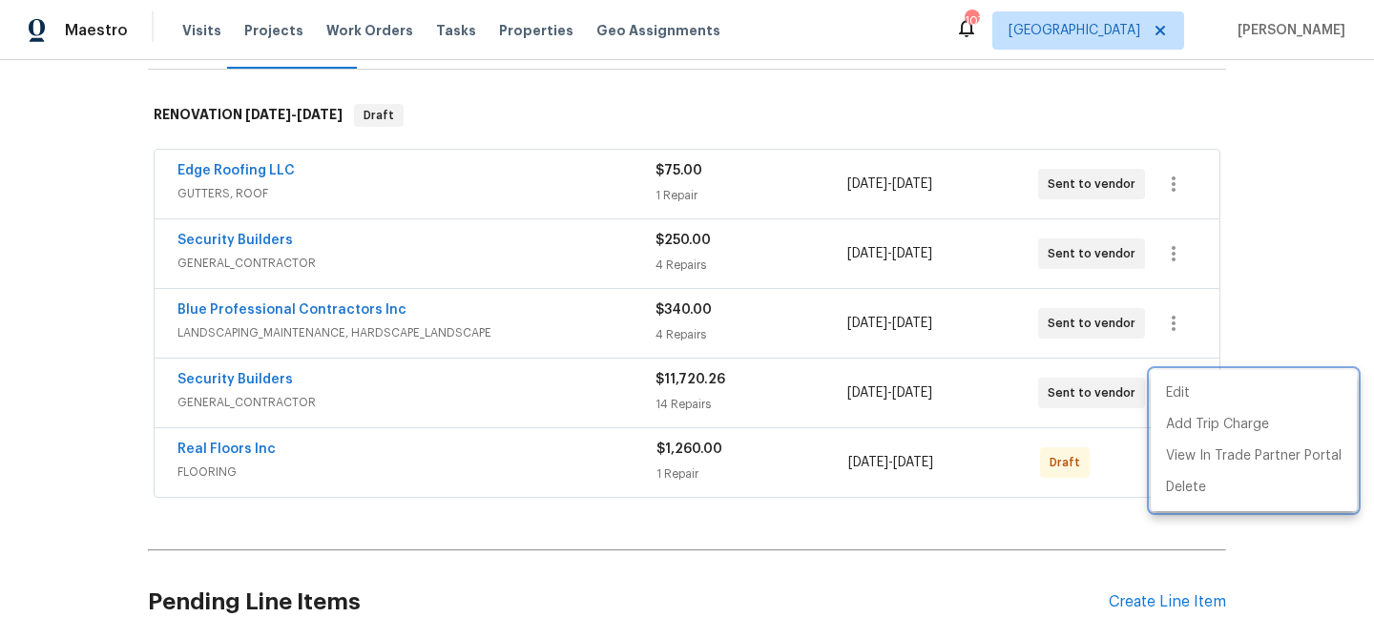
click at [1095, 472] on div at bounding box center [687, 319] width 1374 height 638
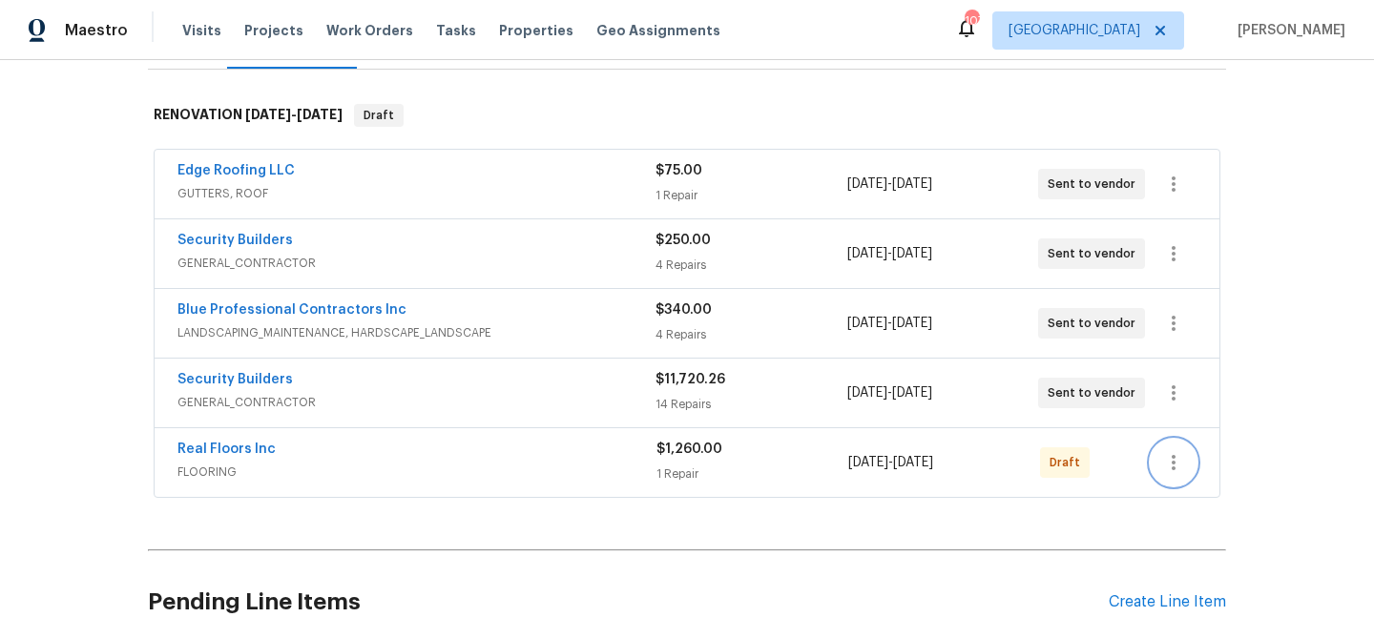
click at [1155, 460] on button "button" at bounding box center [1174, 463] width 46 height 46
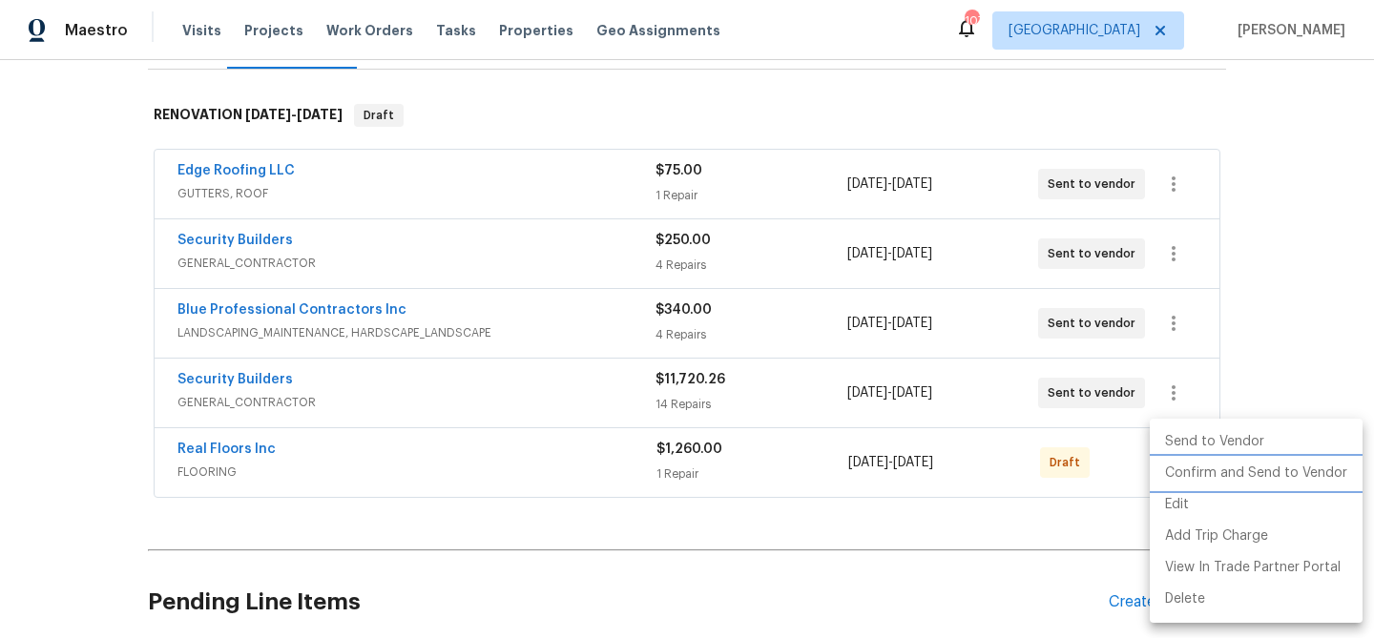
click at [1180, 474] on li "Confirm and Send to Vendor" at bounding box center [1256, 473] width 213 height 31
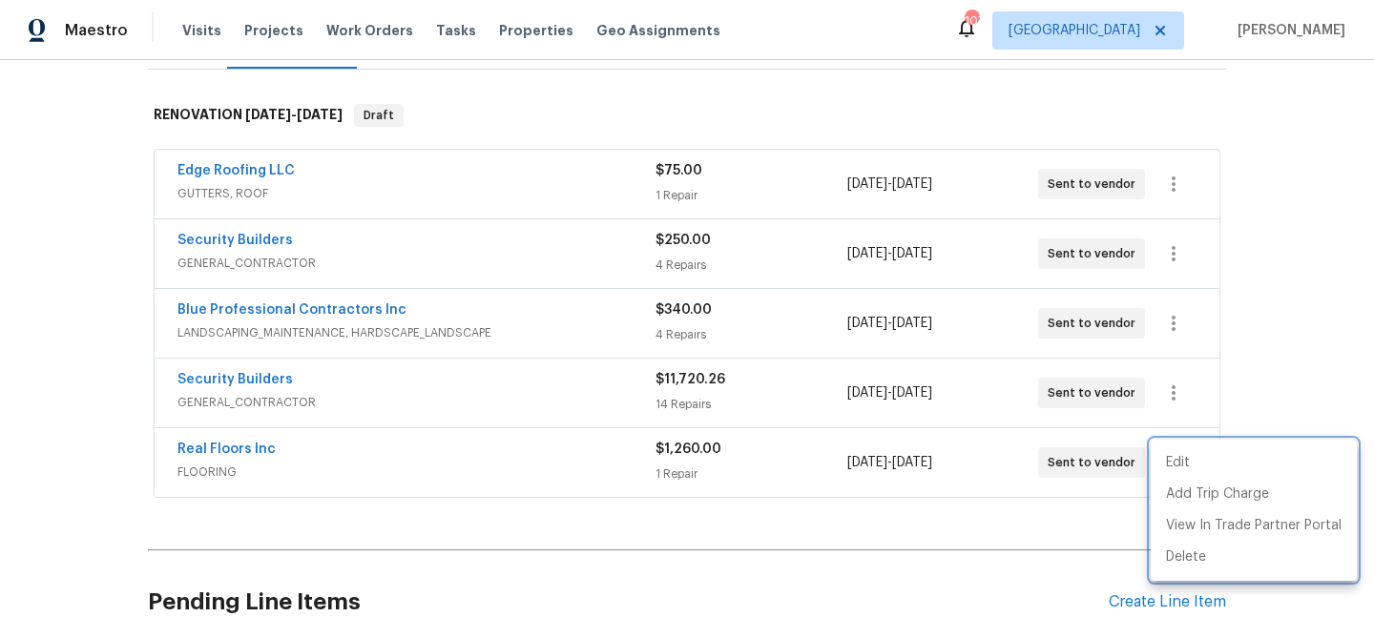
click at [244, 241] on div at bounding box center [687, 319] width 1374 height 638
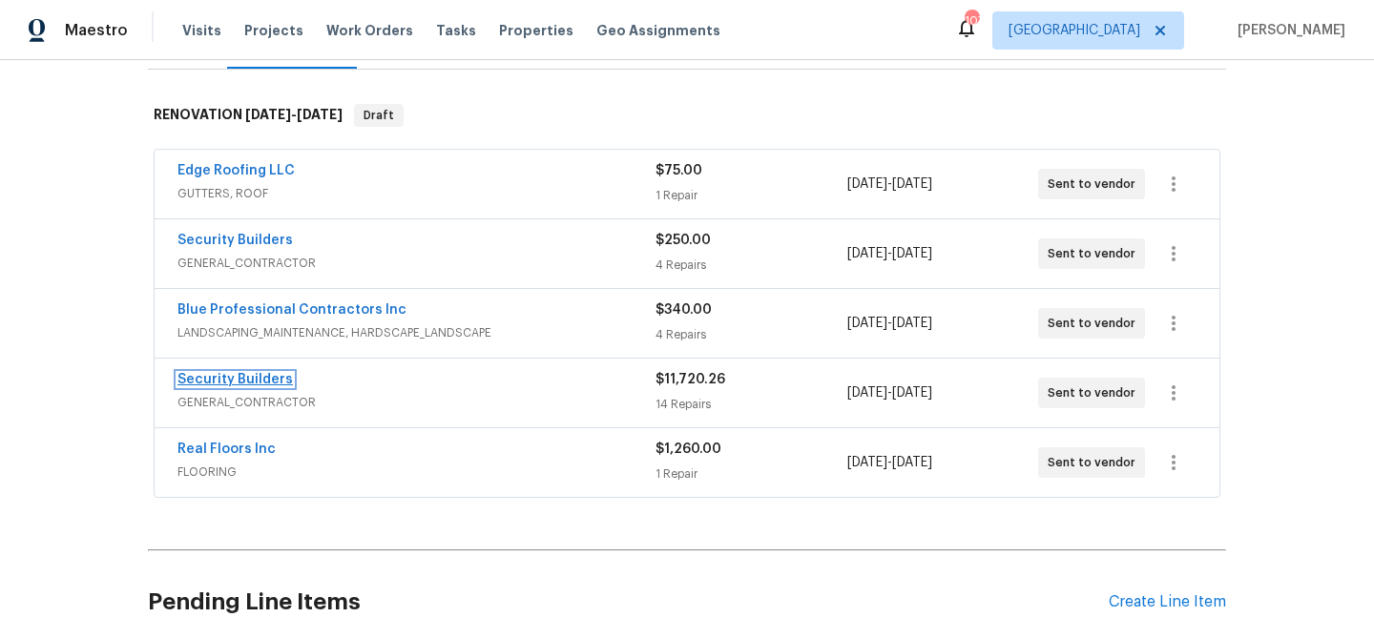
click at [280, 381] on link "Security Builders" at bounding box center [234, 379] width 115 height 13
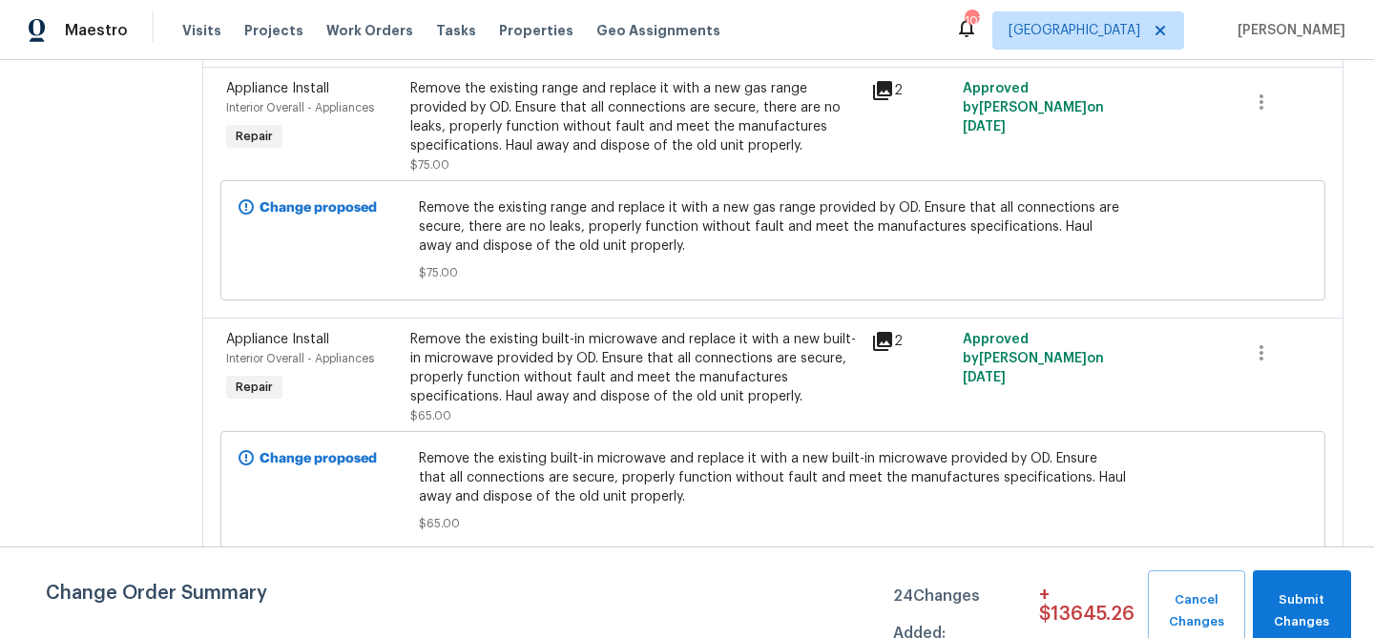
scroll to position [2121, 0]
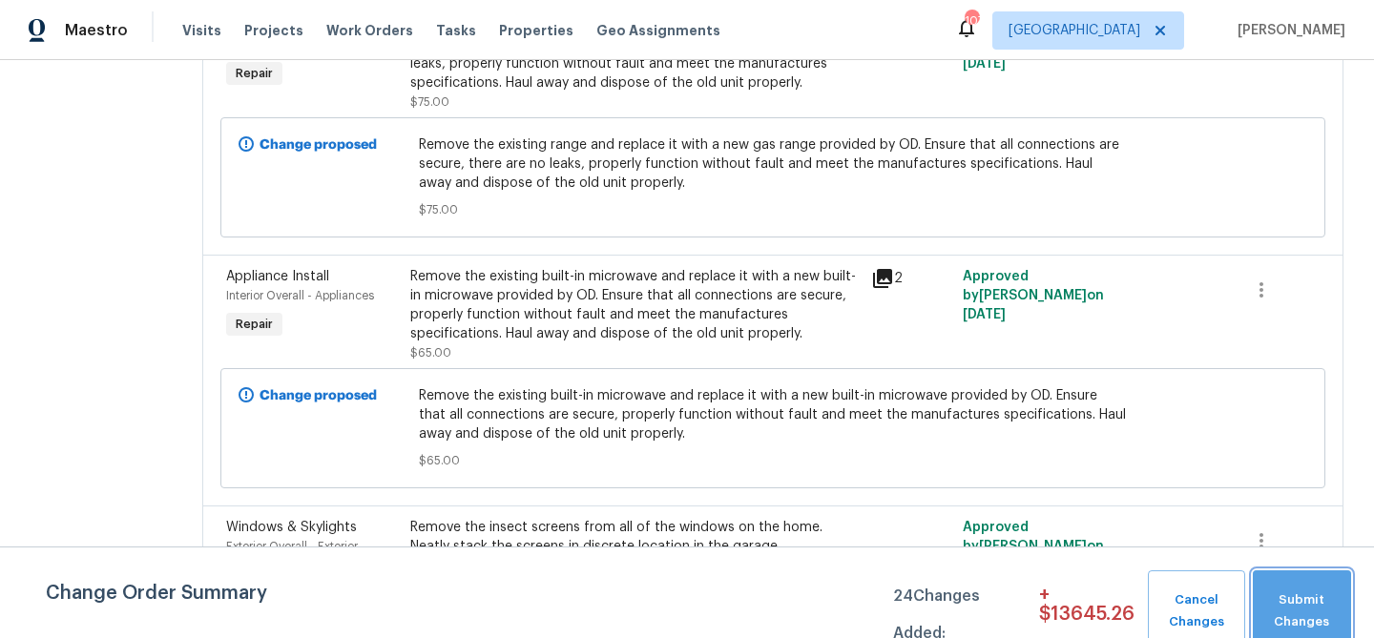
click at [1281, 588] on button "Submit Changes" at bounding box center [1302, 611] width 98 height 82
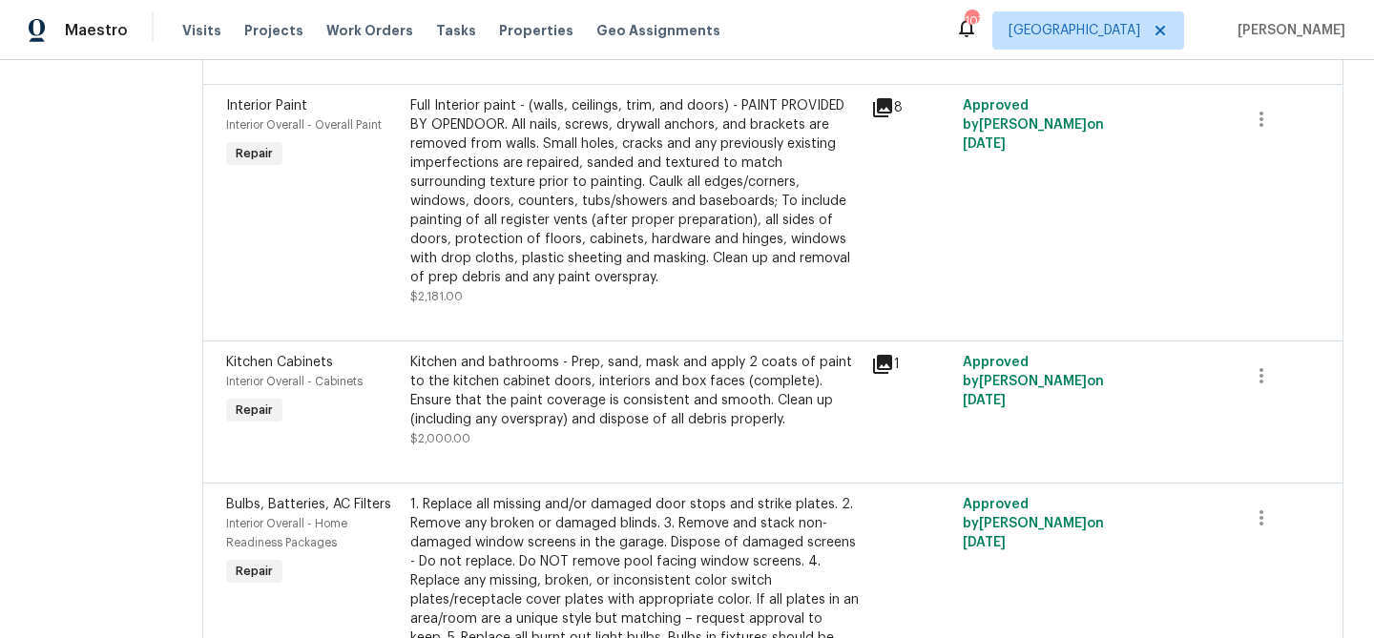
scroll to position [0, 0]
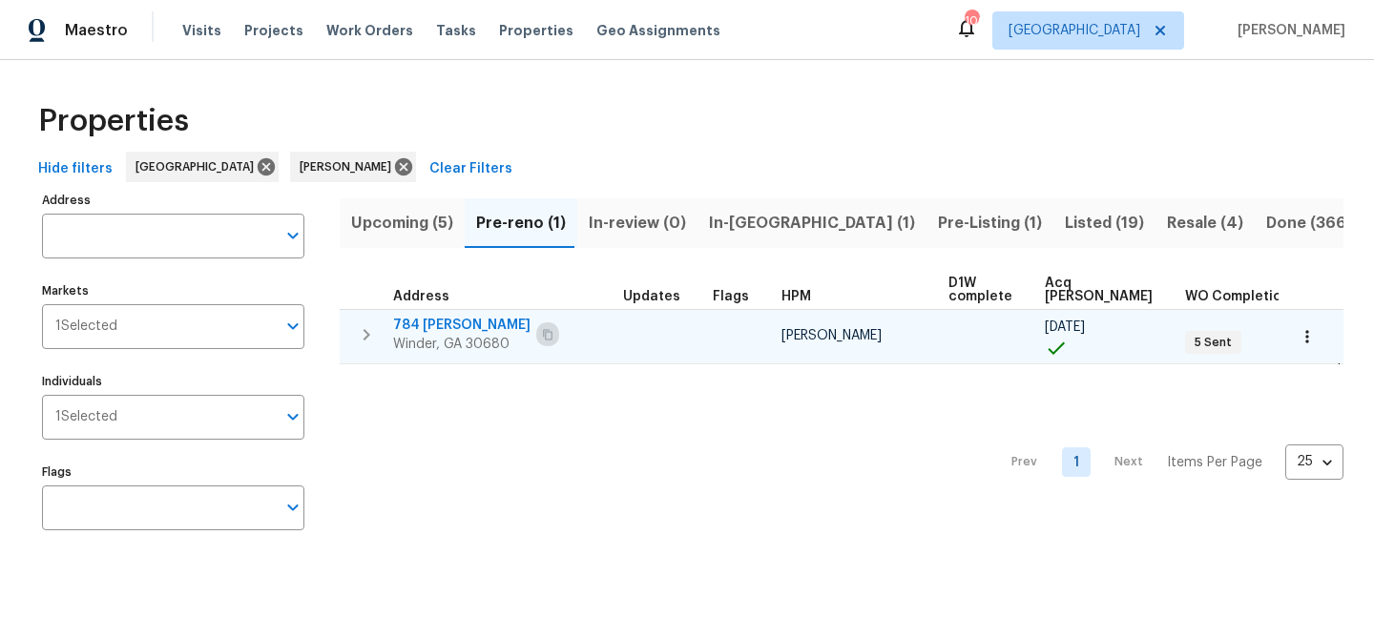
click at [543, 331] on icon "button" at bounding box center [548, 334] width 10 height 10
click at [416, 324] on span "784 [PERSON_NAME]" at bounding box center [461, 325] width 137 height 19
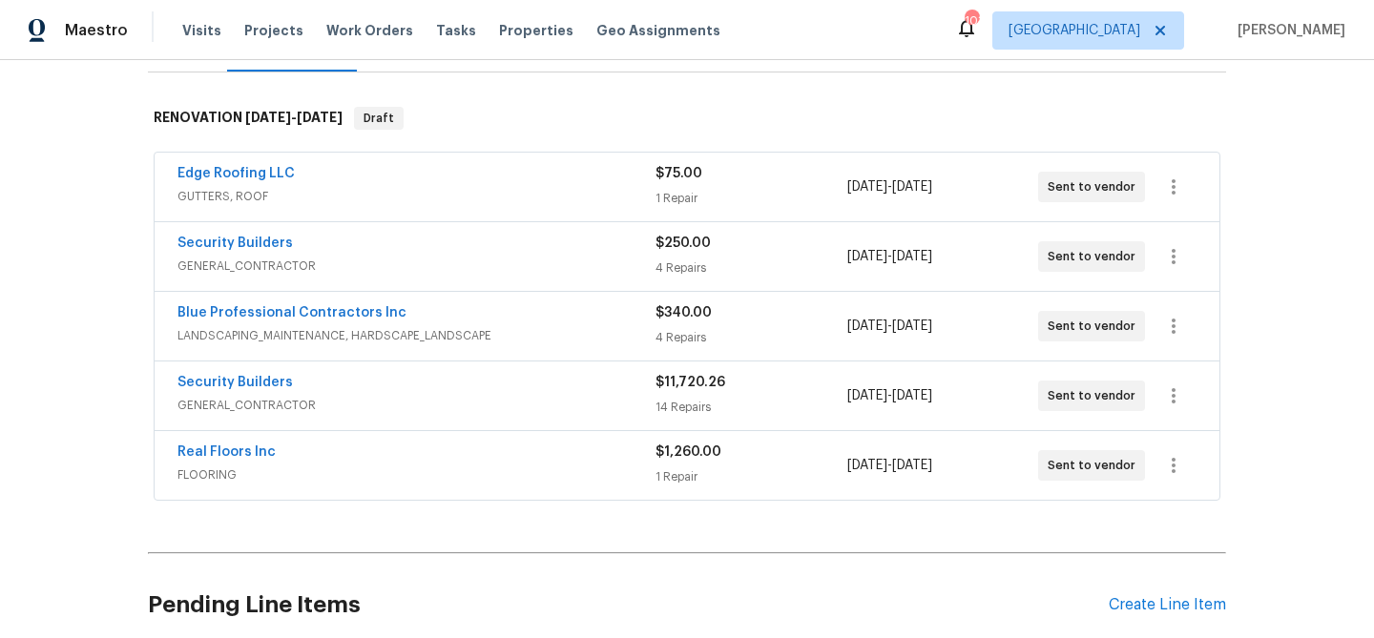
scroll to position [277, 0]
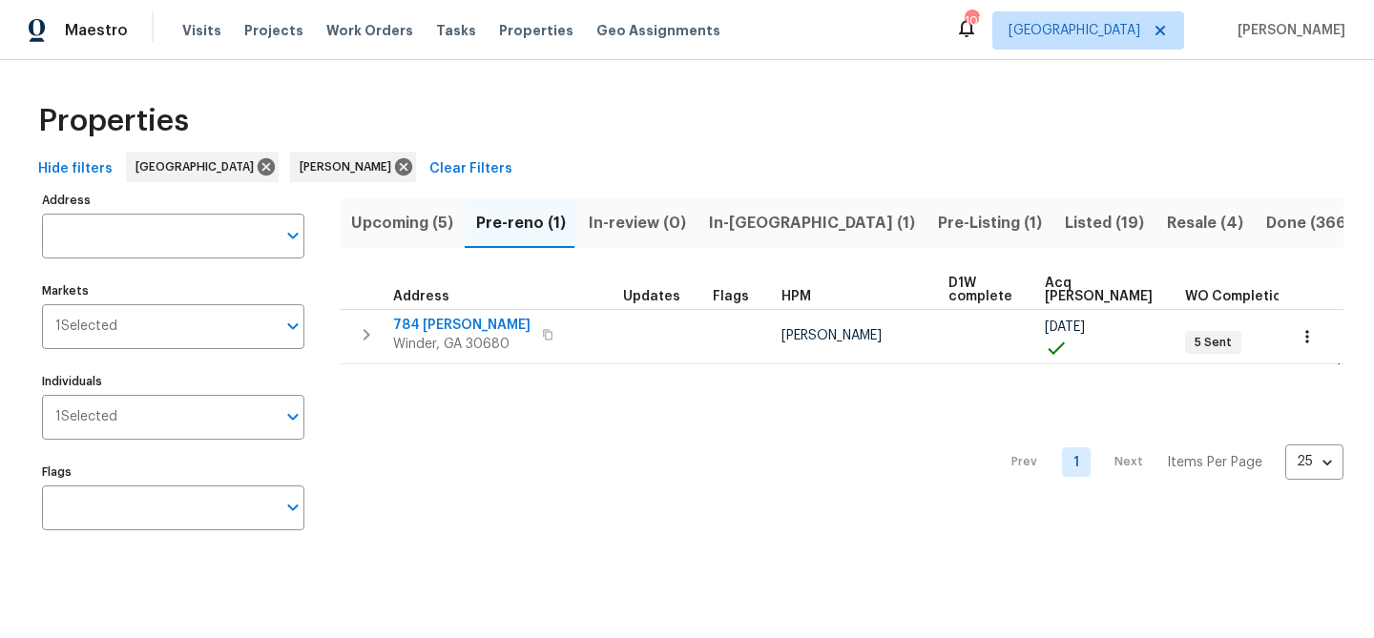
click at [366, 220] on span "Upcoming (5)" at bounding box center [402, 223] width 102 height 27
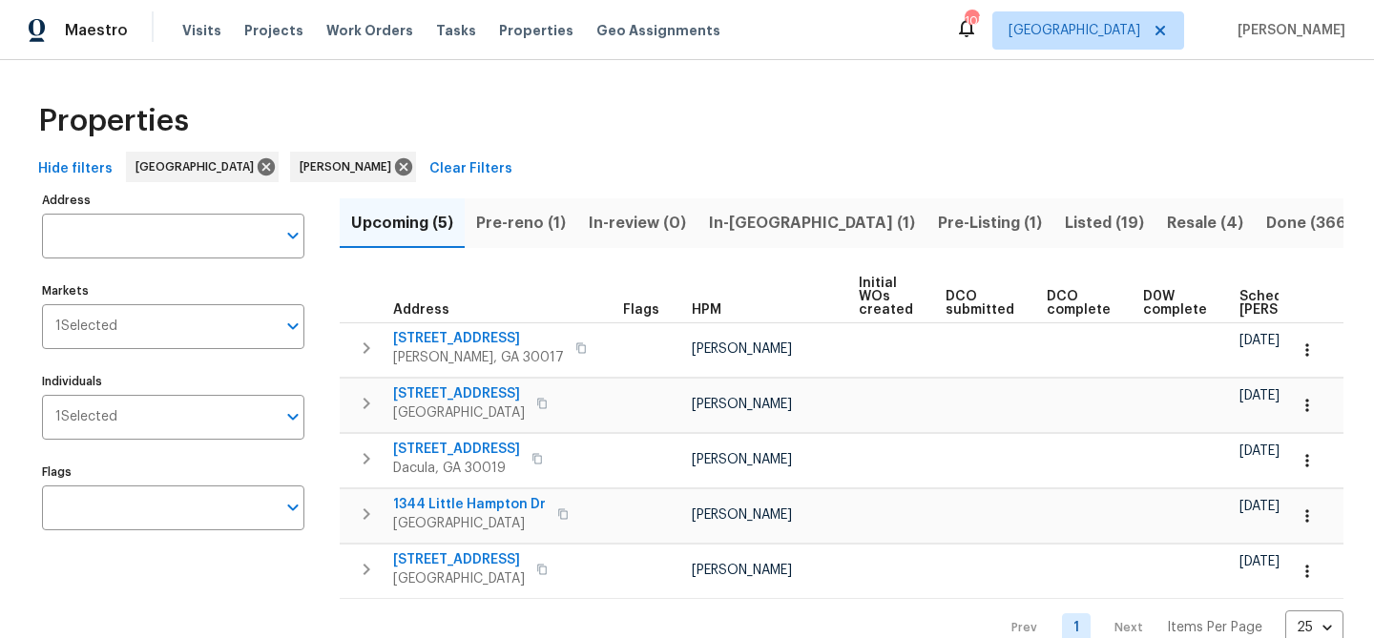
scroll to position [0, 209]
